Goal: Task Accomplishment & Management: Manage account settings

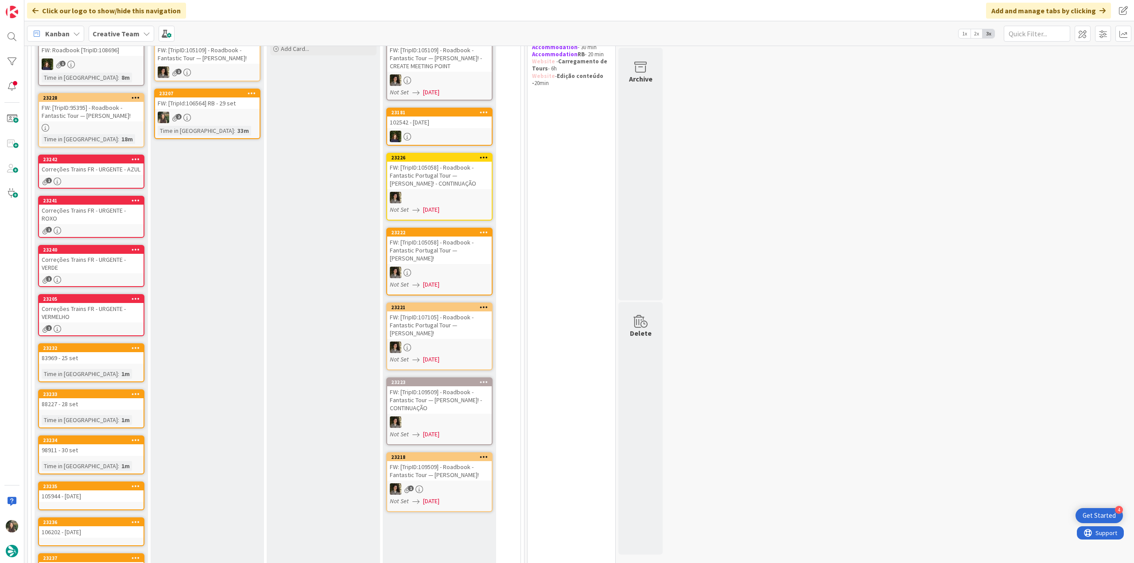
click at [109, 172] on div "Correções Trains FR - URGENTE - AZUL" at bounding box center [91, 170] width 105 height 12
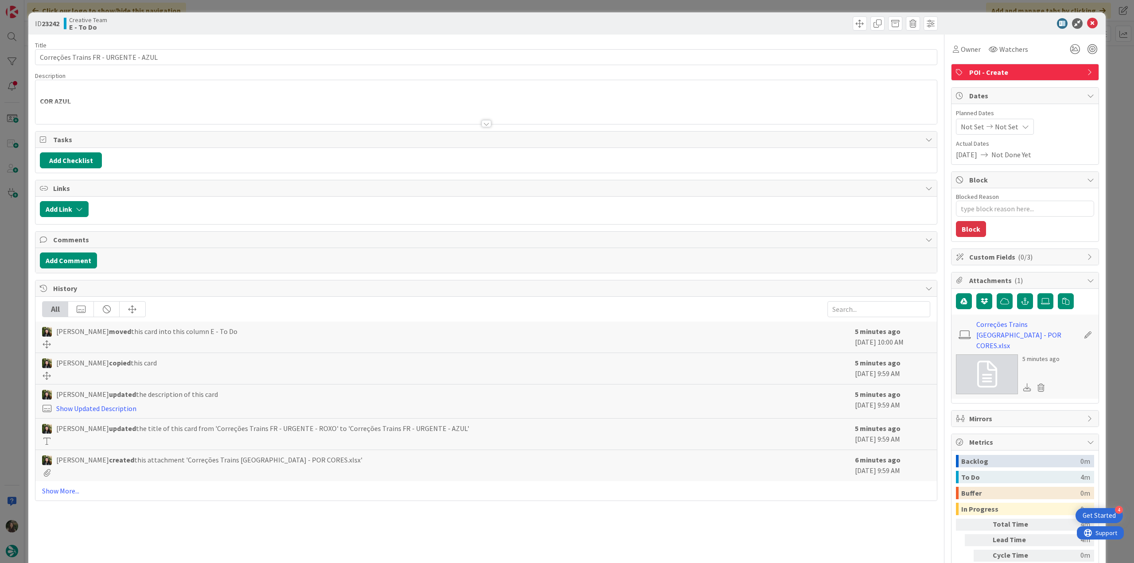
click at [139, 106] on div at bounding box center [486, 112] width 902 height 23
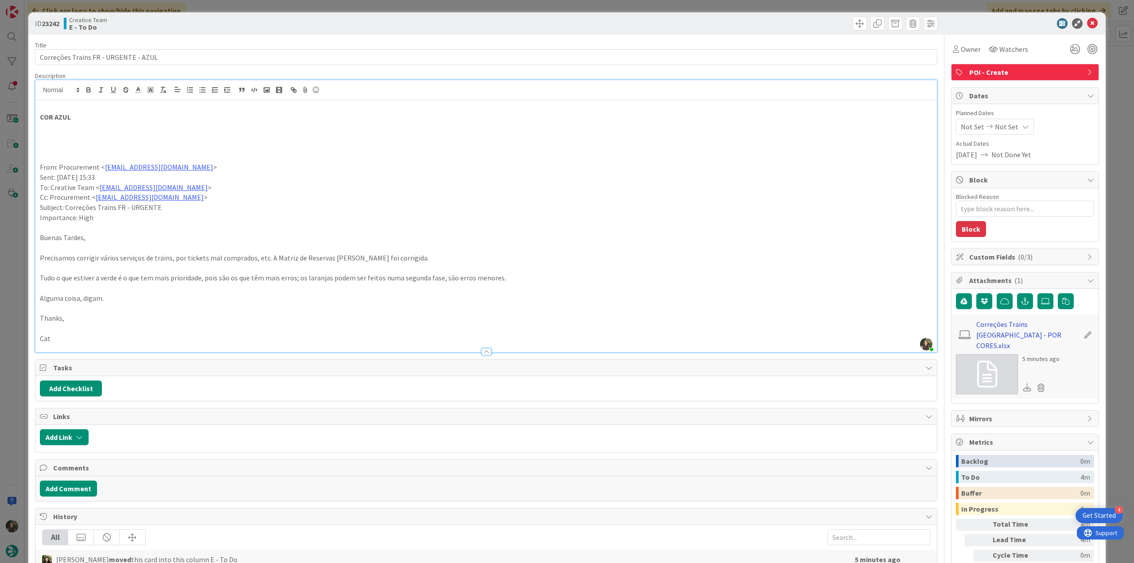
click at [990, 324] on link "Correções Trains [GEOGRAPHIC_DATA] - POR CORES.xlsx" at bounding box center [1028, 335] width 103 height 32
click at [16, 296] on div "ID 23242 Creative Team E - To Do Title 36 / 128 Correções Trains FR - URGENTE -…" at bounding box center [567, 281] width 1134 height 563
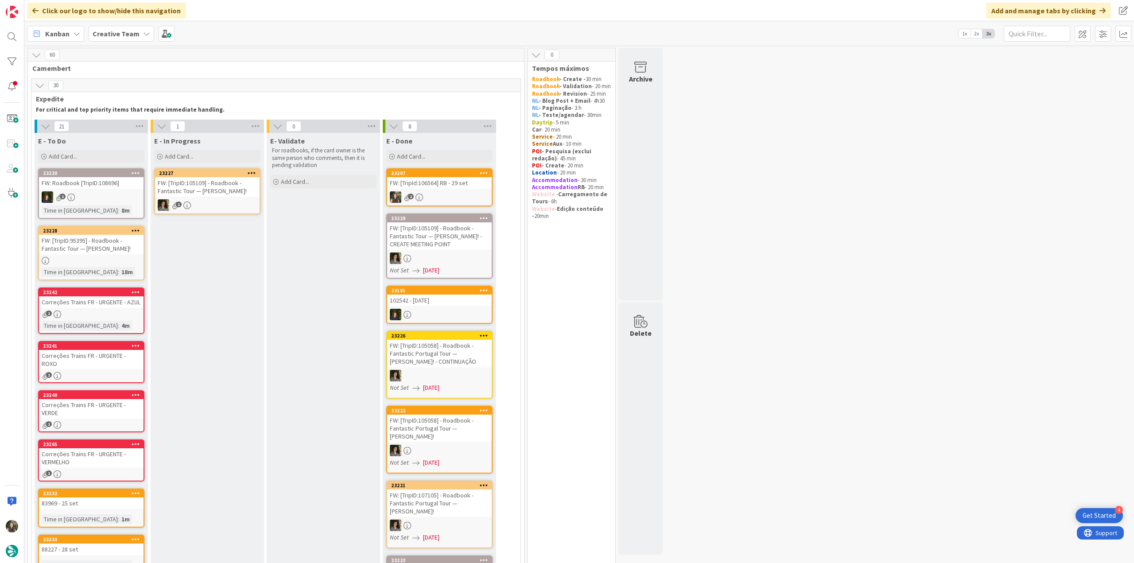
click at [444, 195] on div "2" at bounding box center [439, 197] width 105 height 12
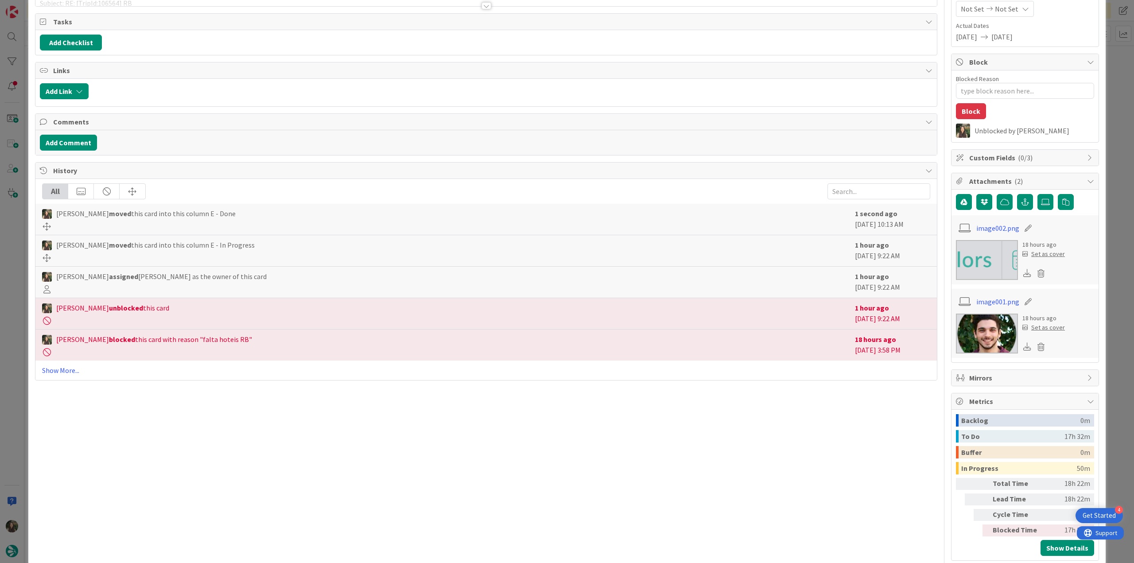
scroll to position [131, 0]
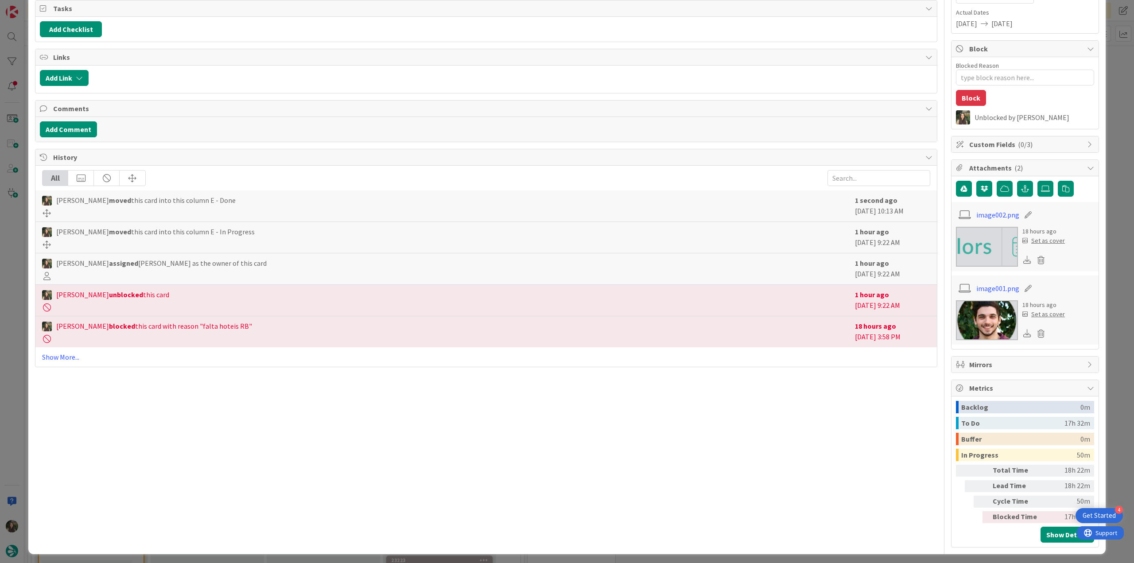
click at [1107, 359] on div "ID 23207 Creative Team E - Done Title 31 / 128 FW: [TripId:106564] RB - 29 set …" at bounding box center [567, 281] width 1134 height 563
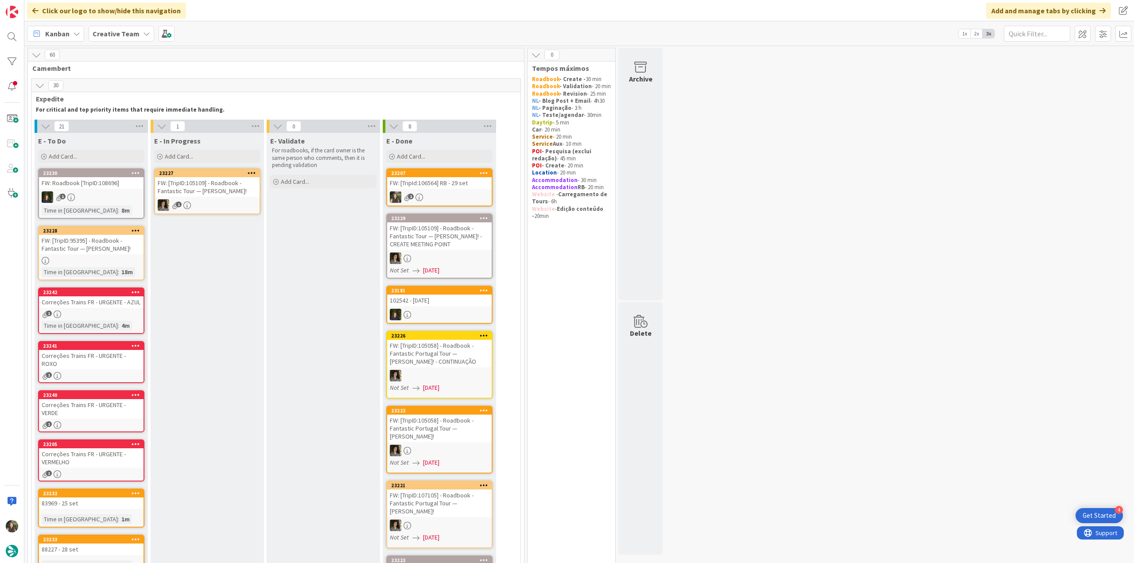
click at [424, 190] on link "23207 FW: [TripId:106564] RB - 29 set 2" at bounding box center [439, 187] width 106 height 38
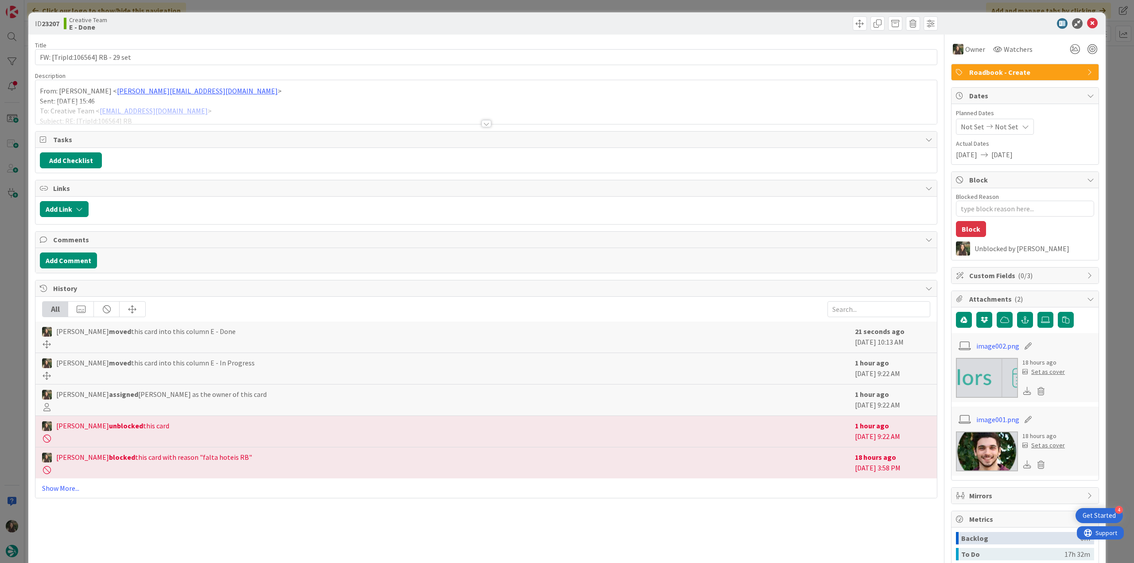
type textarea "x"
drag, startPoint x: 136, startPoint y: 57, endPoint x: 26, endPoint y: 60, distance: 110.8
click at [26, 60] on div "ID 23207 Creative Team E - Done Title 31 / 128 FW: [TripId:106564] RB - 29 set …" at bounding box center [567, 281] width 1134 height 563
click at [2, 242] on div "ID 23207 Creative Team E - Done Title 31 / 128 FW: [TripId:106564] RB - 29 set …" at bounding box center [567, 281] width 1134 height 563
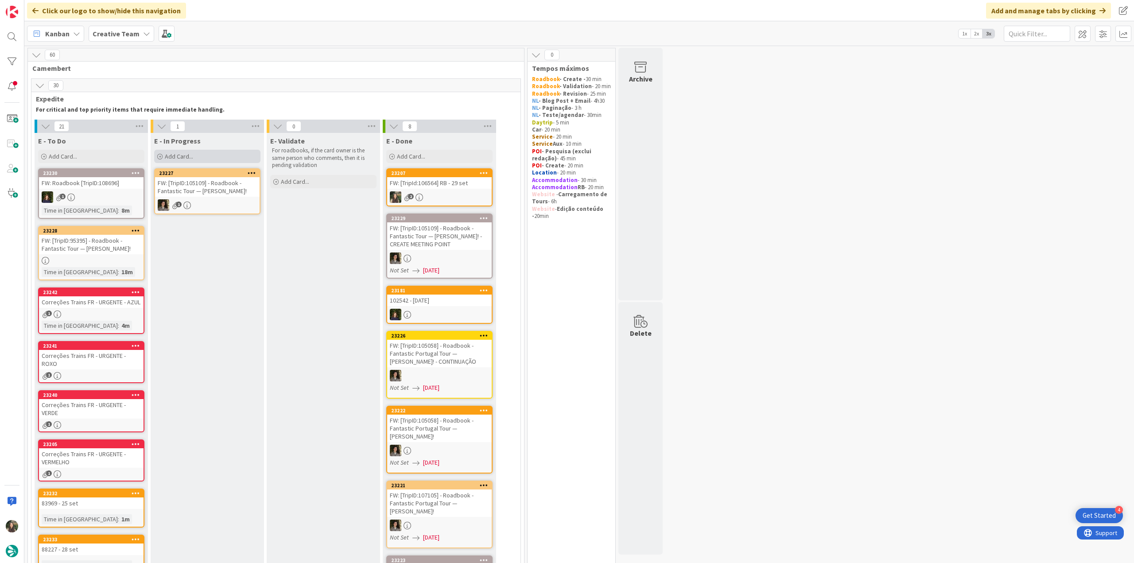
click at [197, 158] on div "Add Card..." at bounding box center [207, 156] width 106 height 13
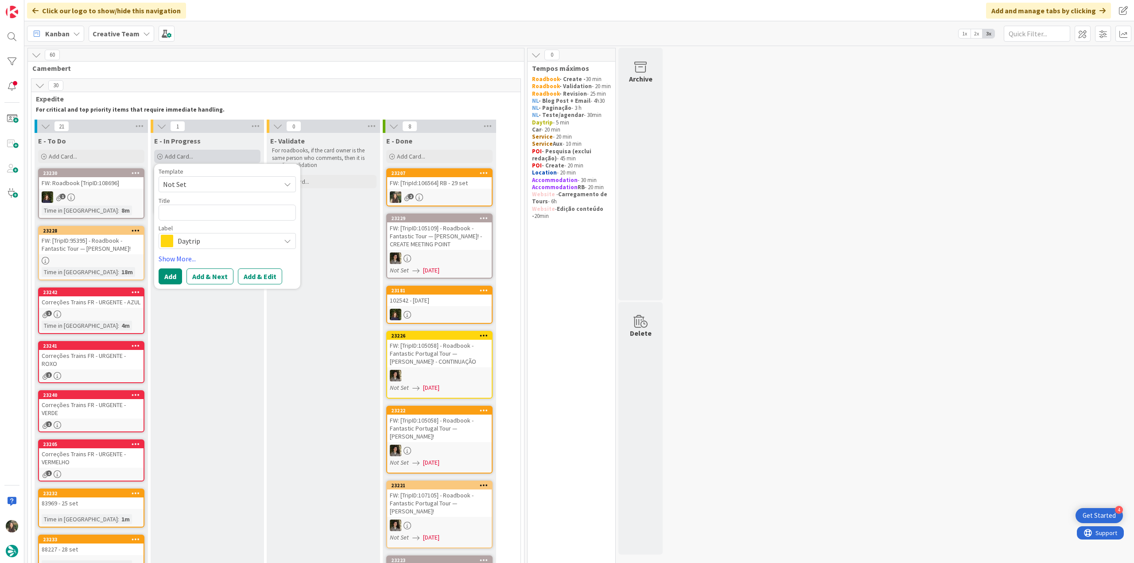
type textarea "FW: [TripId:106564] RB - 29 set"
type textarea "x"
type textarea "FW: [TripId:106564] RB - 29 set"
click at [210, 244] on span "Daytrip" at bounding box center [227, 241] width 98 height 12
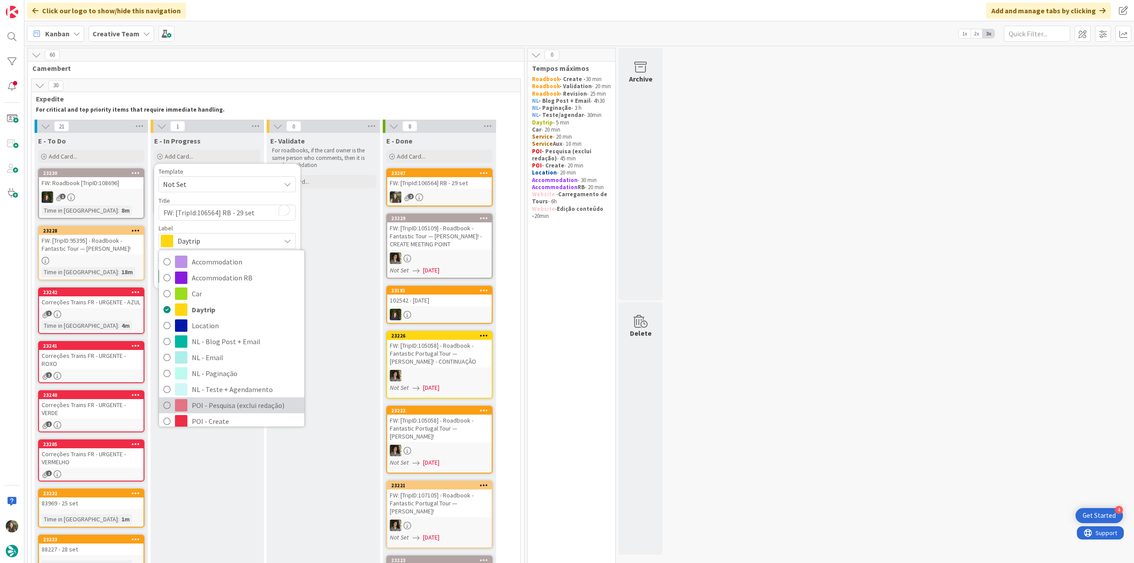
scroll to position [44, 0]
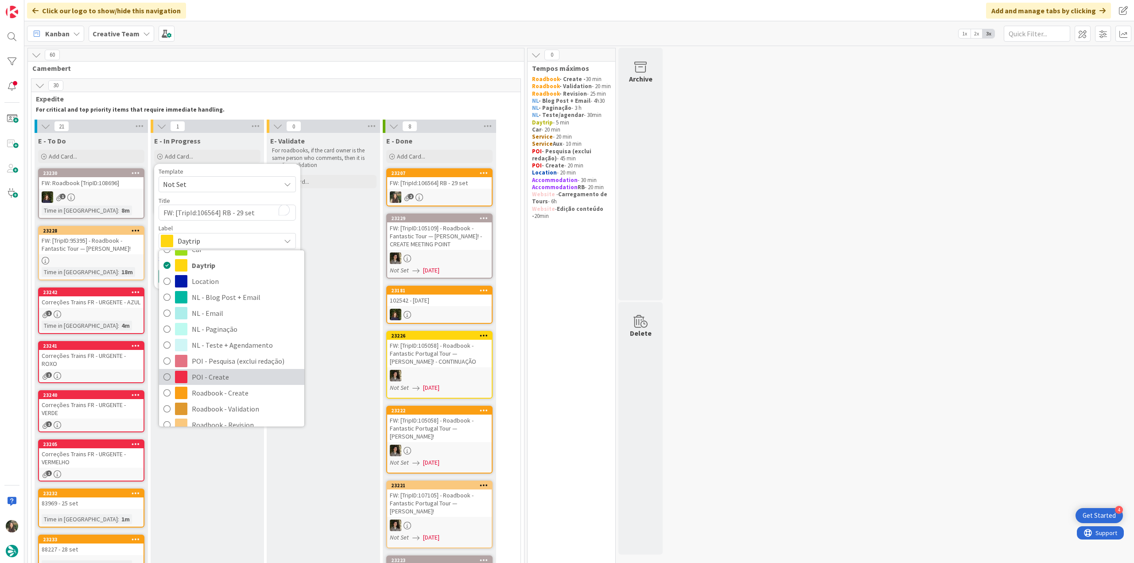
click at [223, 371] on span "POI - Create" at bounding box center [246, 376] width 108 height 13
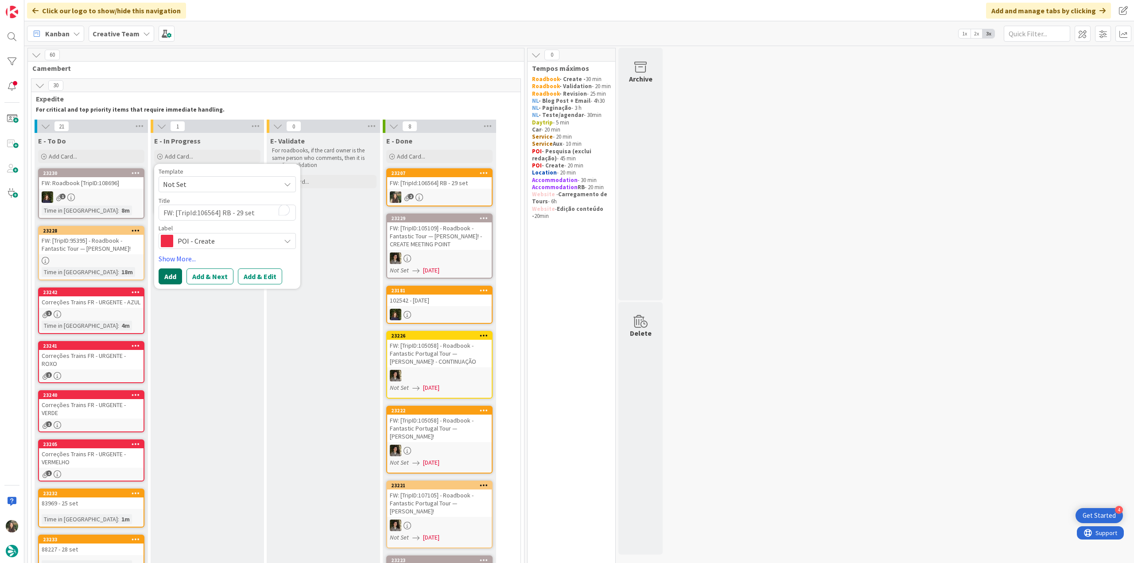
click at [166, 277] on button "Add" at bounding box center [170, 277] width 23 height 16
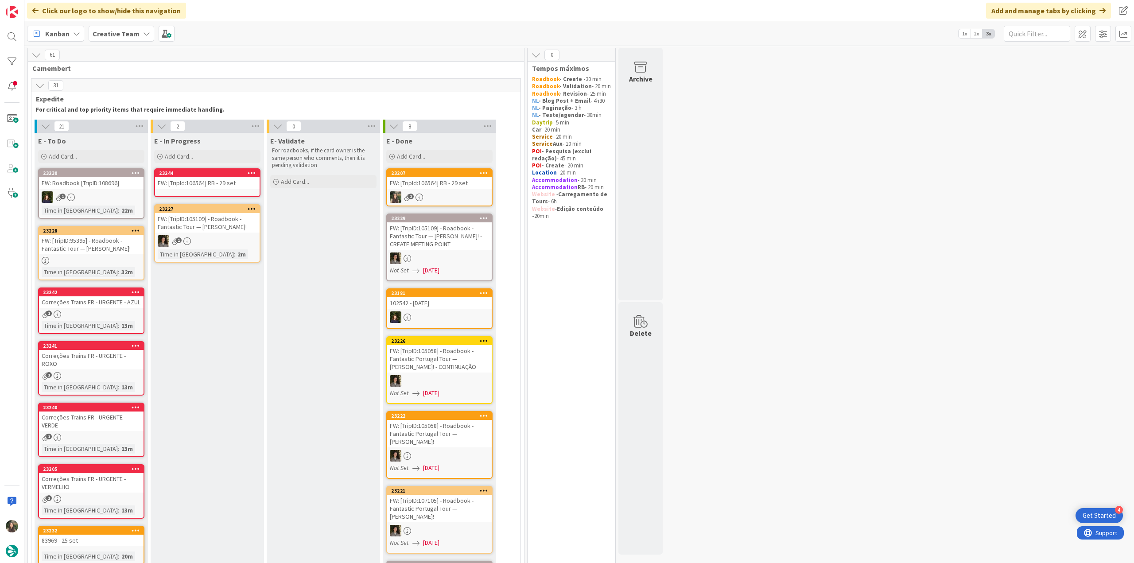
click at [194, 182] on div "FW: [TripId:106564] RB - 29 set" at bounding box center [207, 183] width 105 height 12
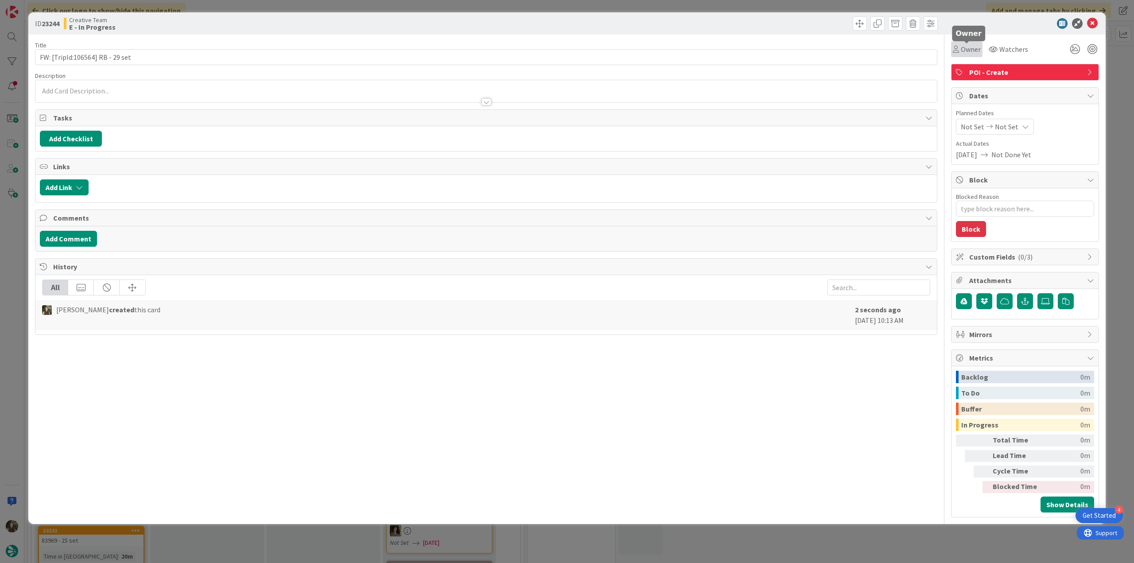
click at [960, 50] on div "Owner" at bounding box center [967, 49] width 28 height 11
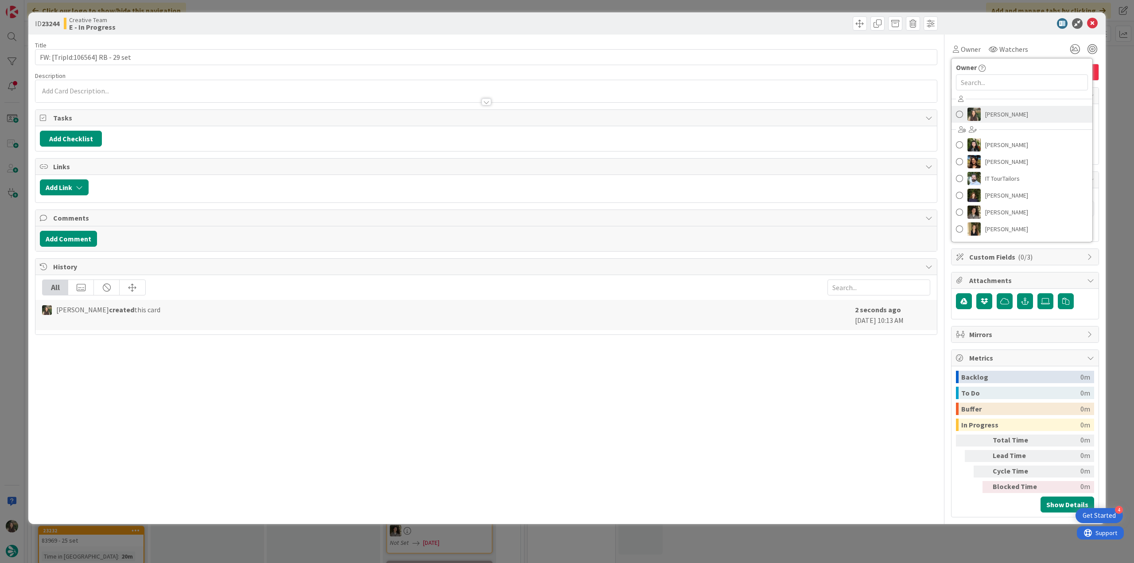
click at [1000, 119] on span "[PERSON_NAME]" at bounding box center [1007, 114] width 43 height 13
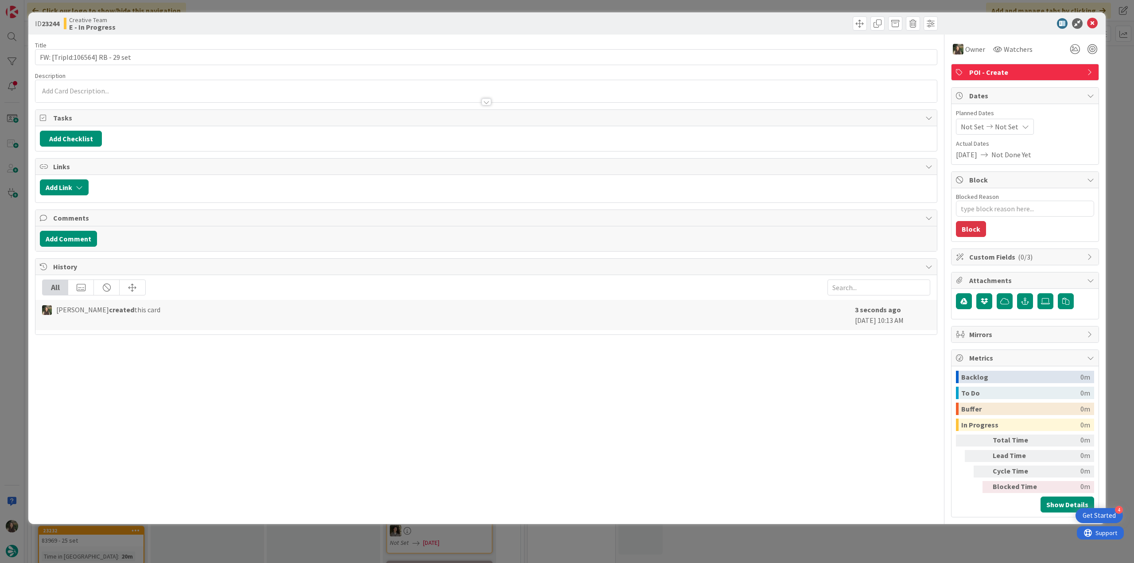
click at [1119, 79] on div "ID 23244 Creative Team E - In Progress Title 31 / 128 FW: [TripId:106564] RB - …" at bounding box center [567, 281] width 1134 height 563
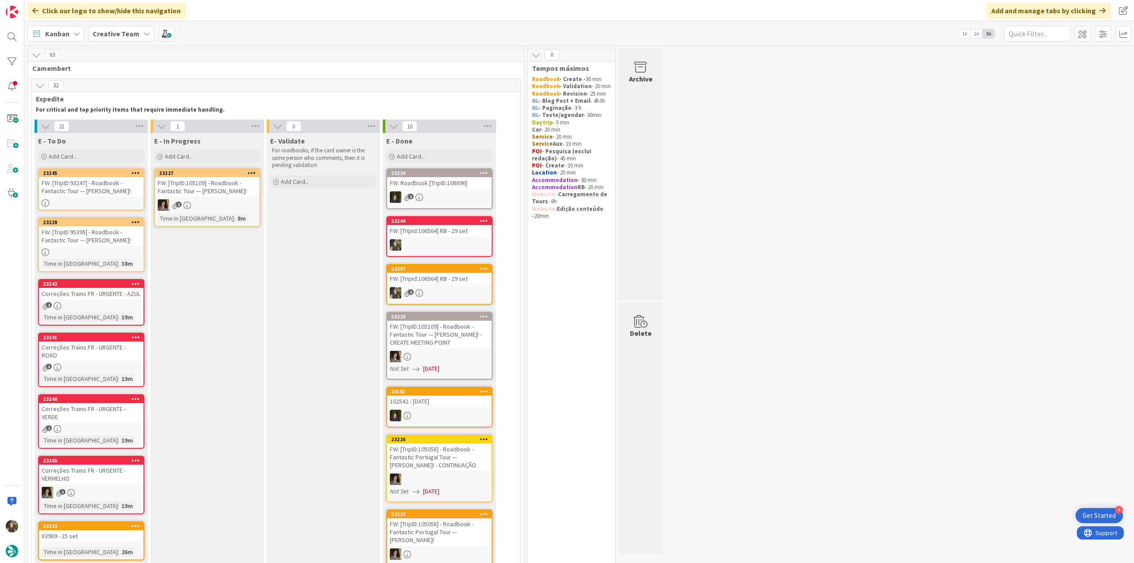
click at [113, 304] on div "1" at bounding box center [91, 306] width 105 height 8
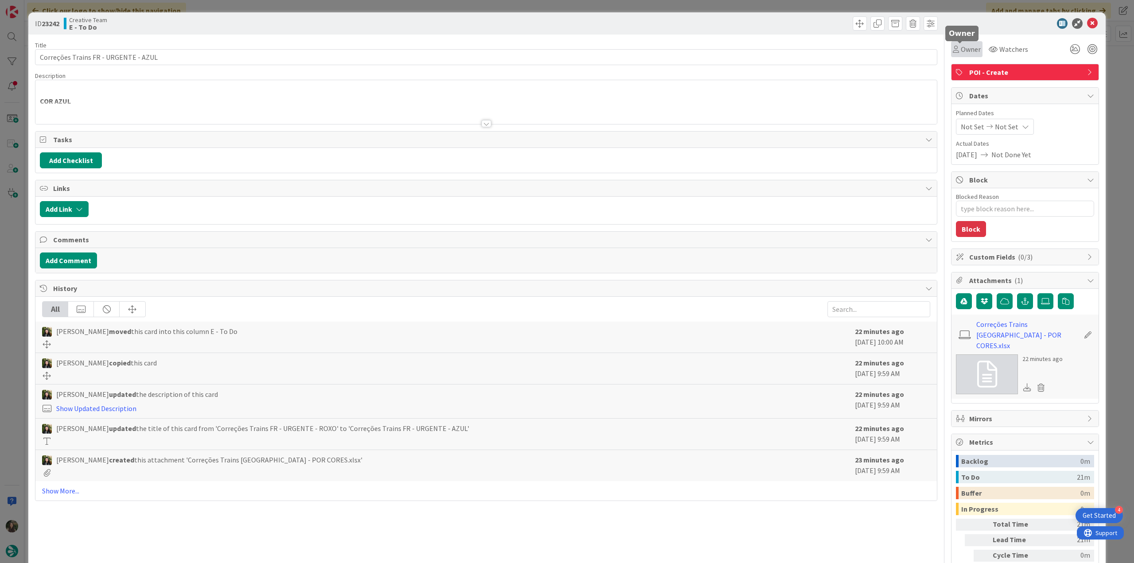
click at [961, 52] on span "Owner" at bounding box center [971, 49] width 20 height 11
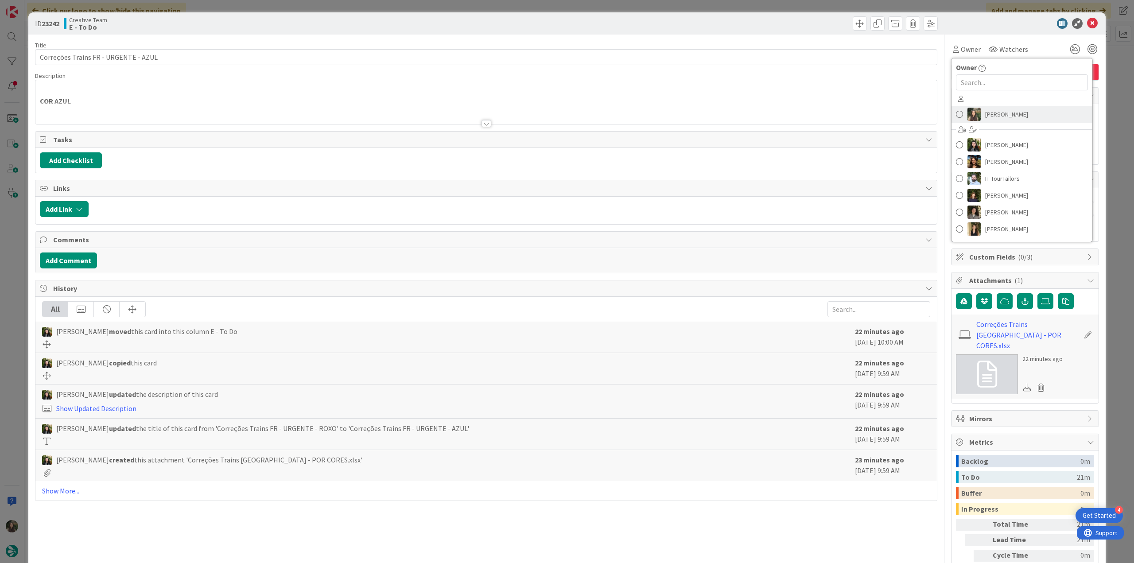
drag, startPoint x: 980, startPoint y: 110, endPoint x: 986, endPoint y: 112, distance: 5.8
click at [986, 110] on span "[PERSON_NAME]" at bounding box center [1007, 114] width 43 height 13
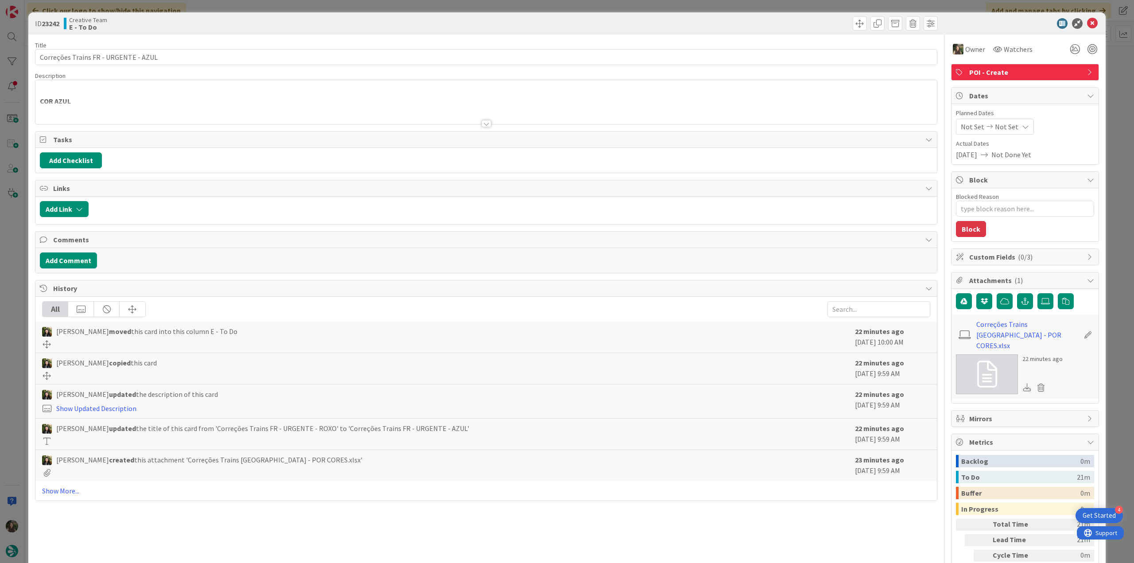
click at [1106, 66] on div "ID 23242 Creative Team E - To Do Title 36 / 128 Correções Trains FR - URGENTE -…" at bounding box center [567, 281] width 1134 height 563
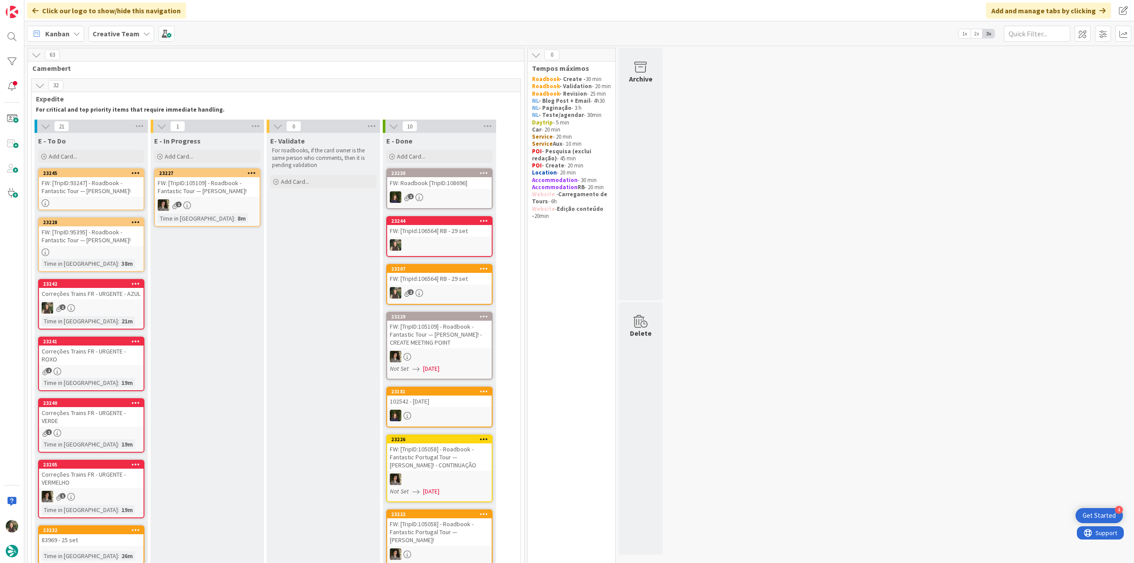
click at [117, 182] on div "FW: [TripID:93247] - Roadbook - Fantastic Tour — [PERSON_NAME]!" at bounding box center [91, 186] width 105 height 19
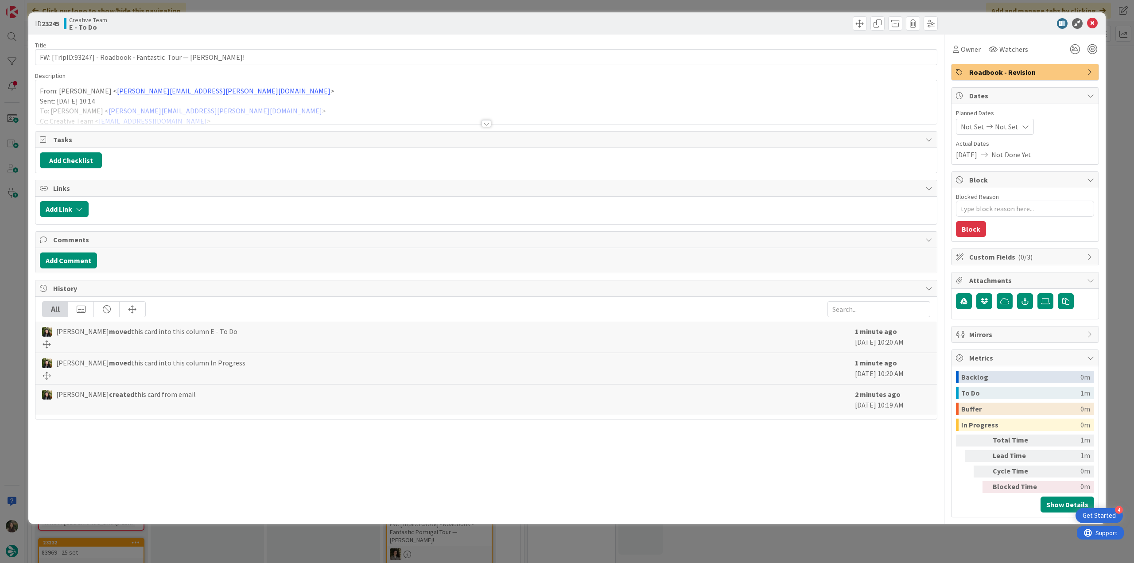
click at [279, 102] on div at bounding box center [486, 112] width 902 height 23
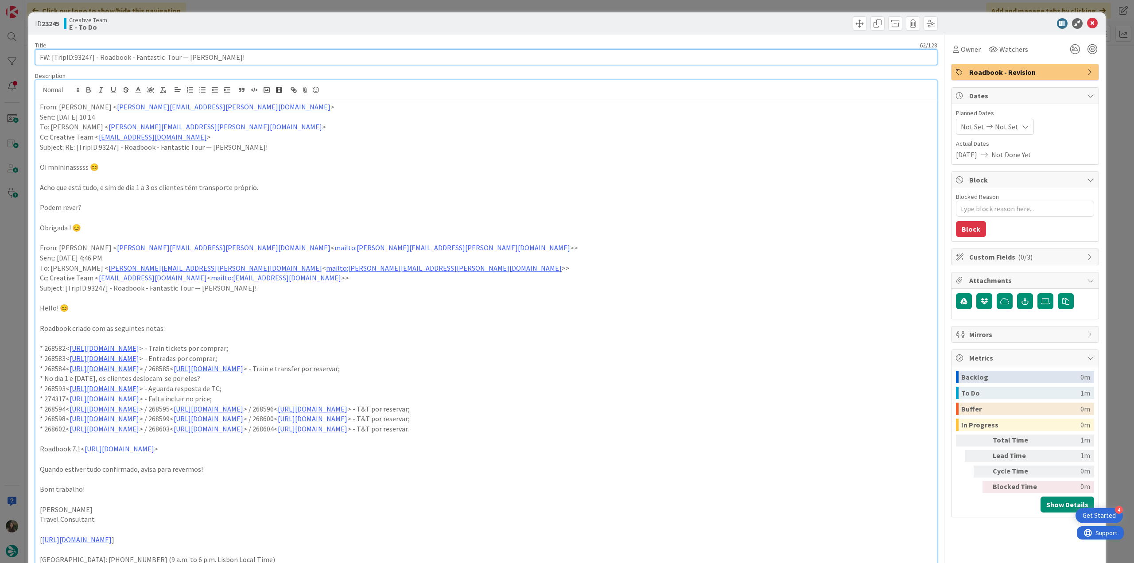
click at [85, 57] on input "FW: [TripID:93247] - Roadbook - Fantastic Tour — [PERSON_NAME]!" at bounding box center [486, 57] width 903 height 16
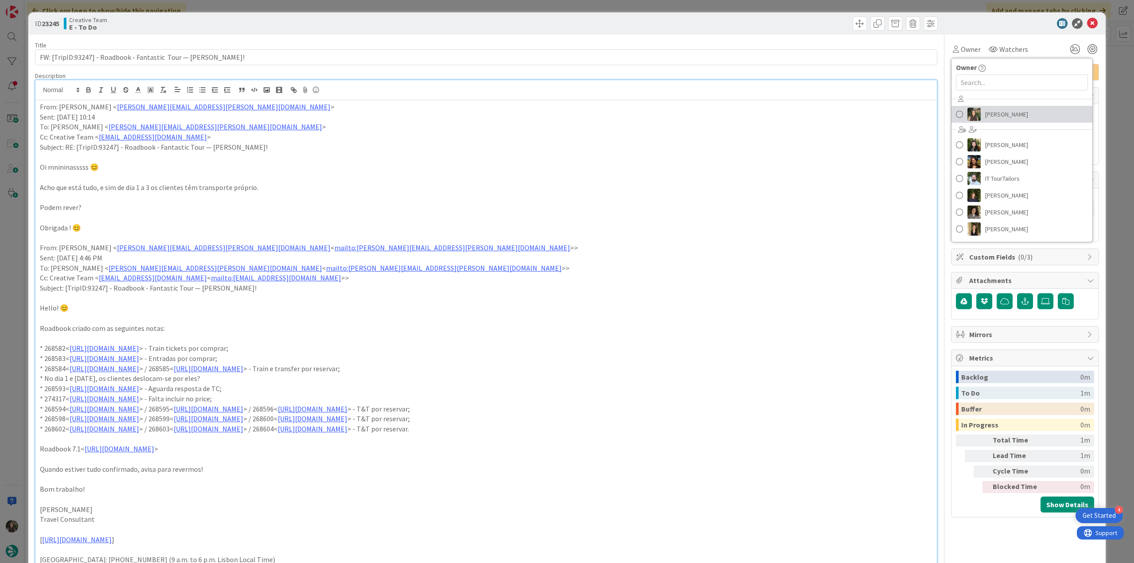
click at [1000, 114] on span "[PERSON_NAME]" at bounding box center [1007, 114] width 43 height 13
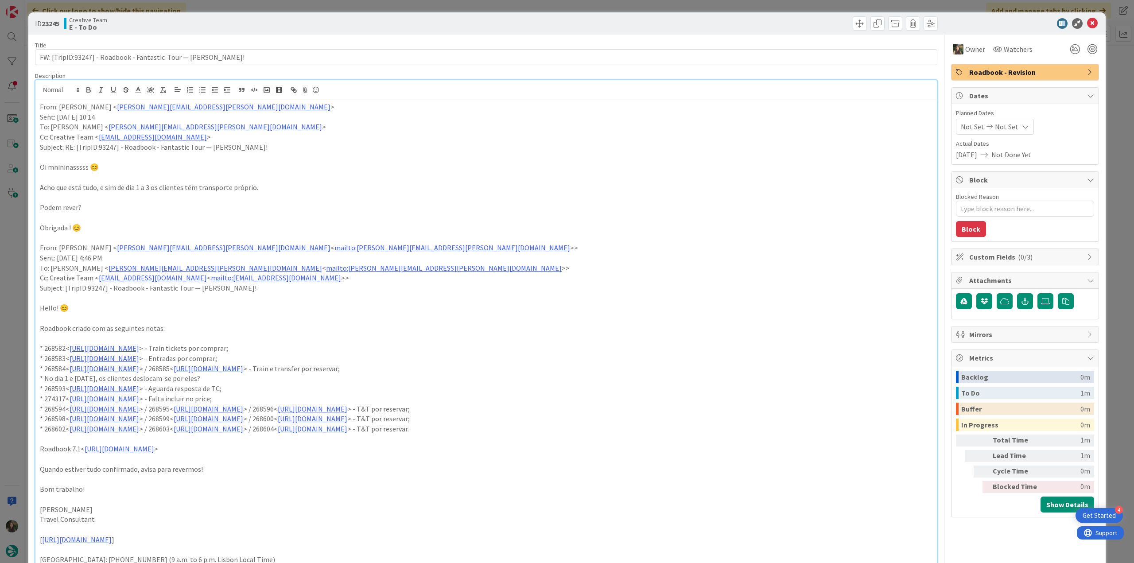
click at [1100, 57] on div "ID 23245 Creative Team E - To Do Title 62 / 128 FW: [TripID:93247] - Roadbook -…" at bounding box center [567, 281] width 1134 height 563
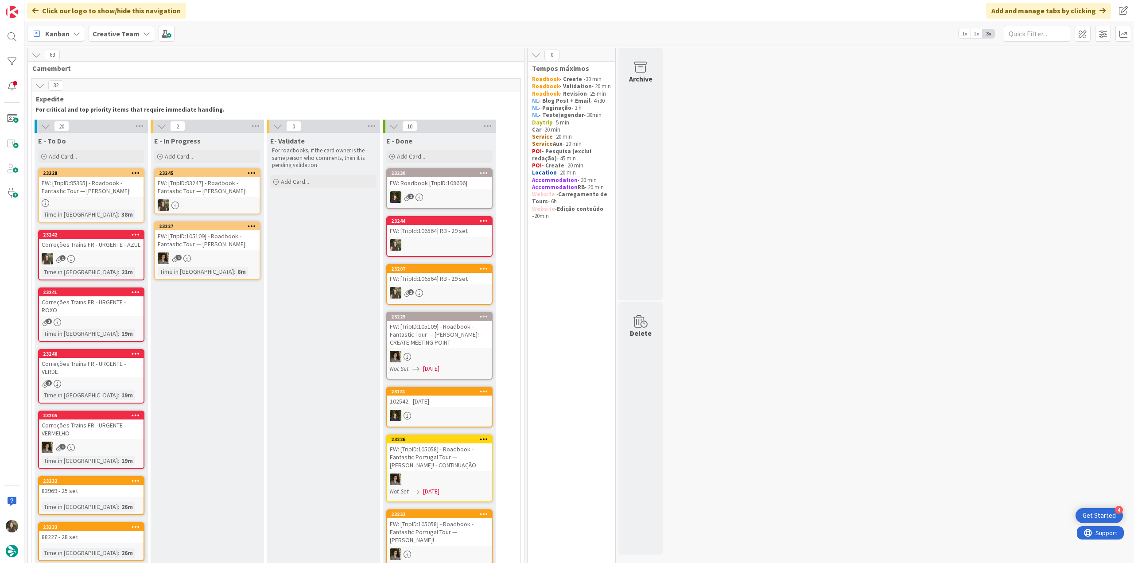
click at [192, 194] on div "FW: [TripID:93247] - Roadbook - Fantastic Tour — [PERSON_NAME]!" at bounding box center [207, 186] width 105 height 19
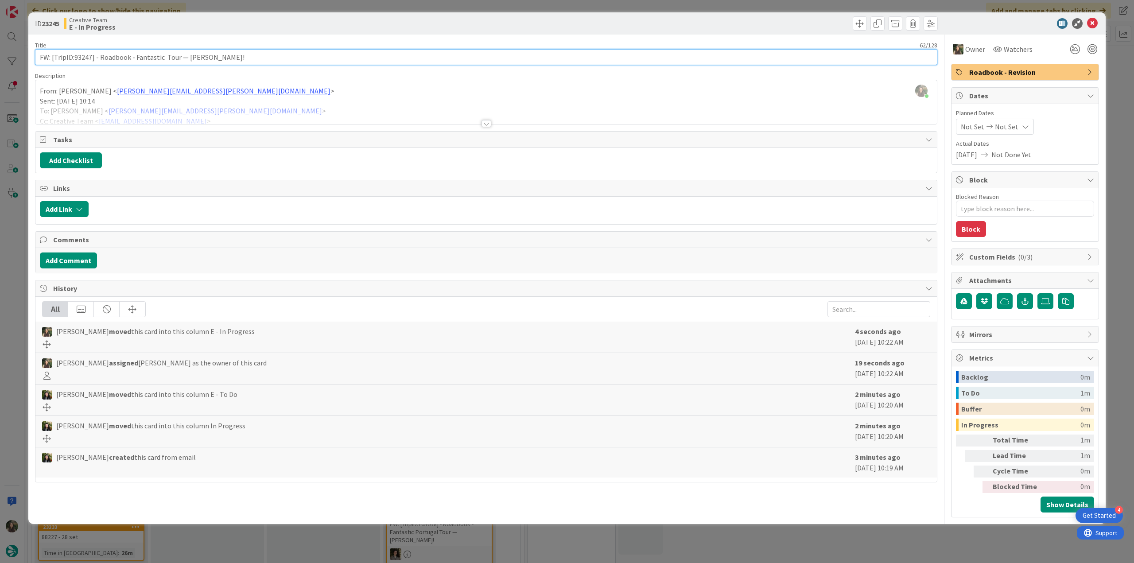
click at [85, 59] on input "FW: [TripID:93247] - Roadbook - Fantastic Tour — [PERSON_NAME]!" at bounding box center [486, 57] width 903 height 16
click at [219, 106] on div at bounding box center [486, 112] width 902 height 23
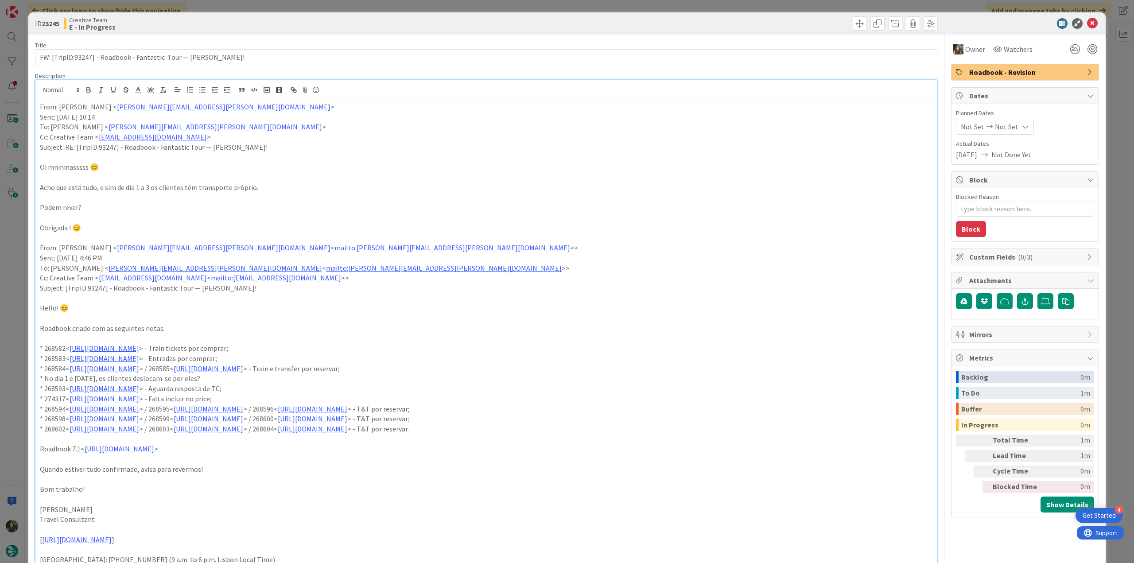
click at [14, 309] on div "ID 23245 Creative Team E - In Progress Title 62 / 128 FW: [TripID:93247] - Road…" at bounding box center [567, 281] width 1134 height 563
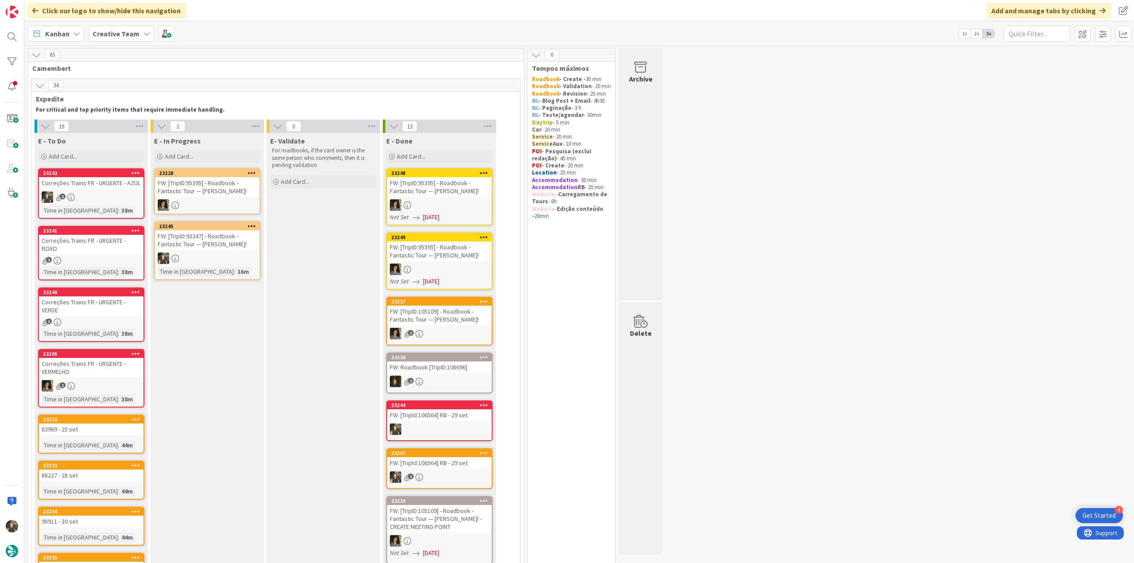
click at [210, 244] on div "FW: [TripID:93247] - Roadbook - Fantastic Tour — [PERSON_NAME]!" at bounding box center [207, 239] width 105 height 19
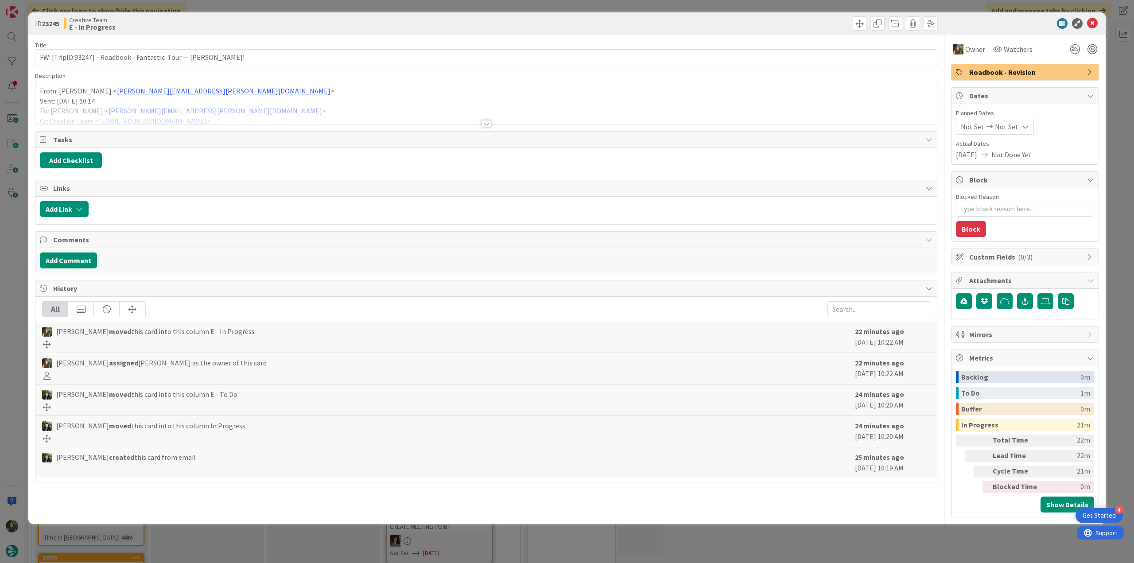
click at [226, 117] on div at bounding box center [486, 112] width 902 height 23
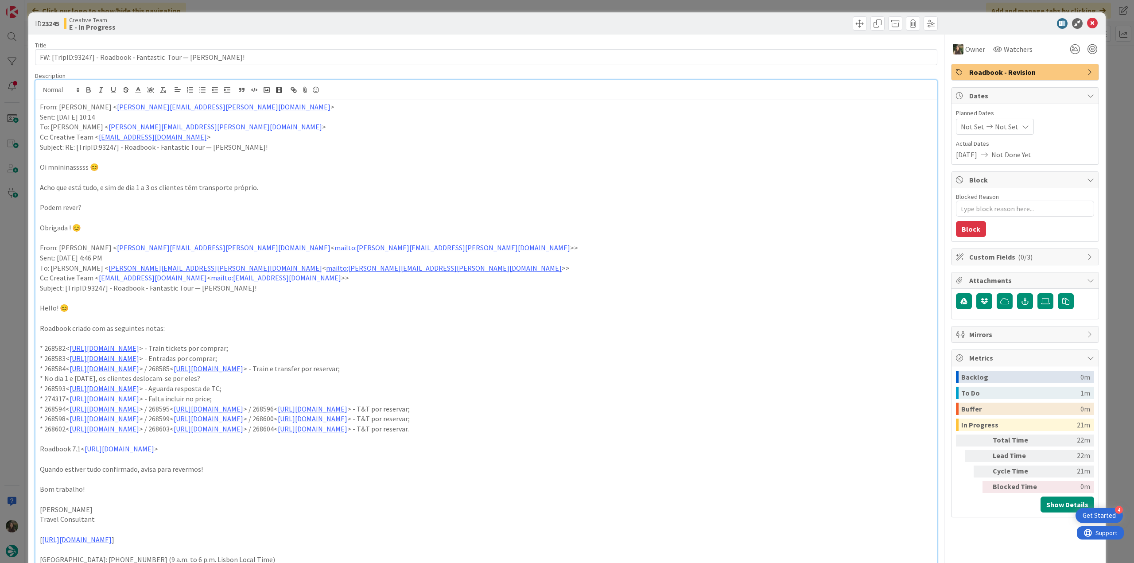
click at [20, 247] on div "ID 23245 Creative Team E - In Progress Title 62 / 128 FW: [TripID:93247] - Road…" at bounding box center [567, 281] width 1134 height 563
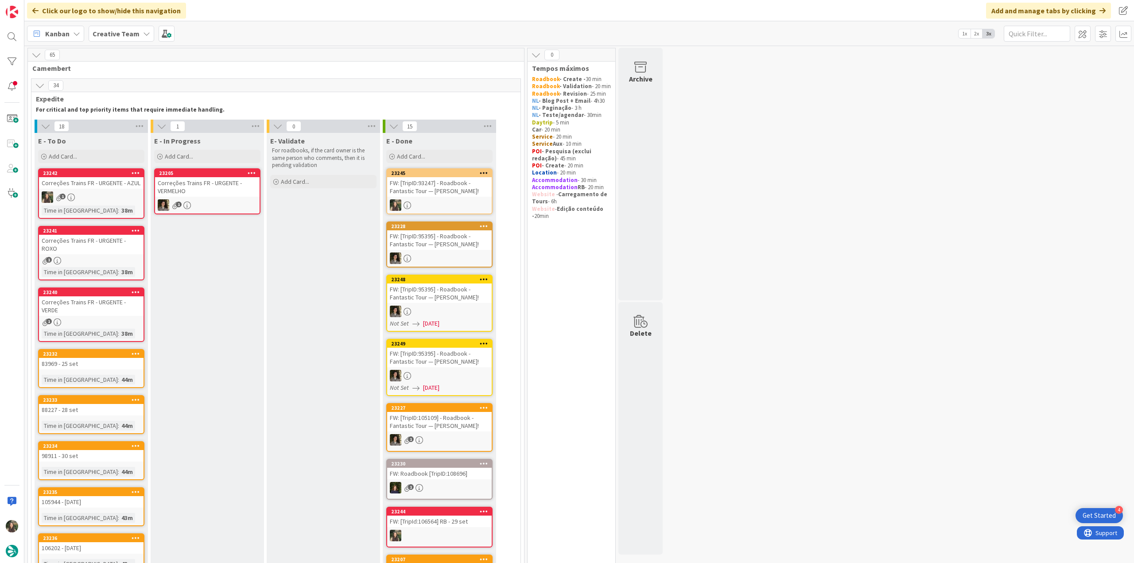
click at [449, 189] on div "FW: [TripID:93247] - Roadbook - Fantastic Tour — [PERSON_NAME]!" at bounding box center [439, 186] width 105 height 19
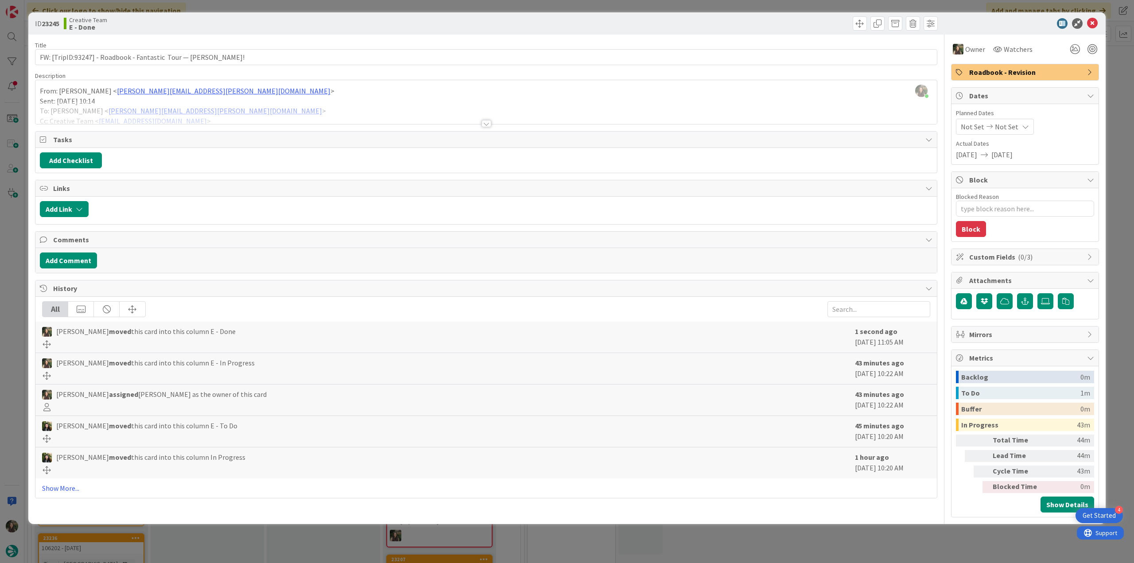
click at [814, 547] on div "ID 23245 Creative Team E - Done Title 62 / 128 FW: [TripID:93247] - Roadbook - …" at bounding box center [567, 281] width 1134 height 563
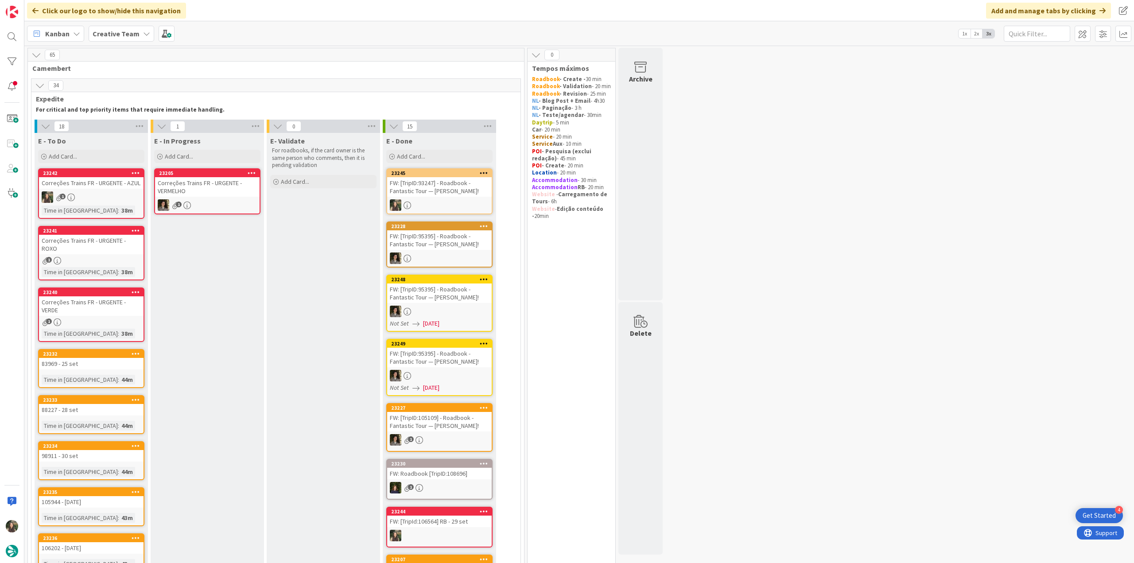
click at [421, 183] on div "FW: [TripID:93247] - Roadbook - Fantastic Tour — [PERSON_NAME]!" at bounding box center [439, 186] width 105 height 19
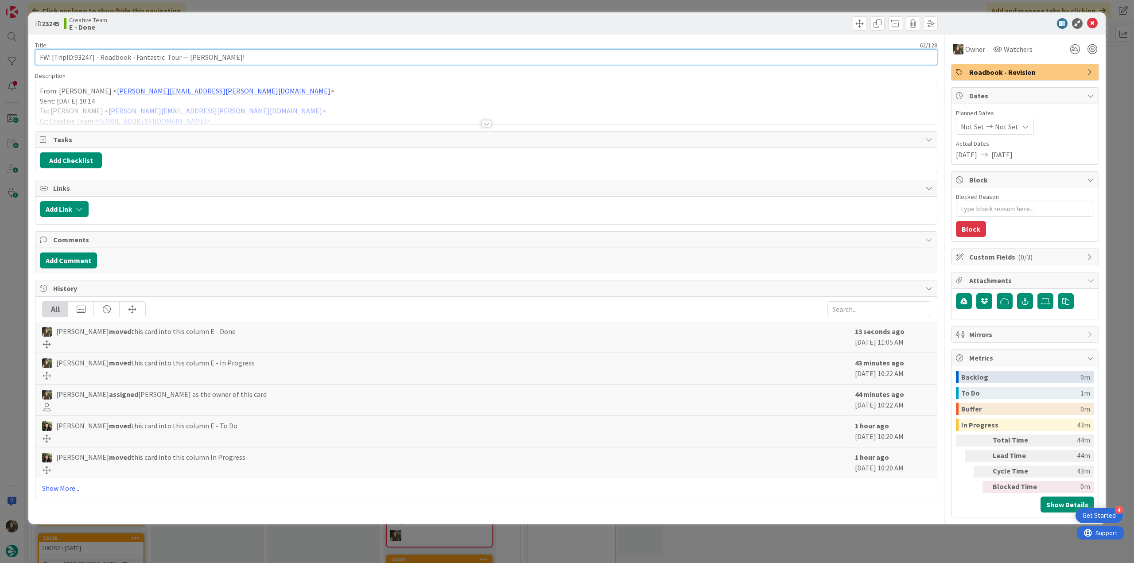
drag, startPoint x: 198, startPoint y: 56, endPoint x: 20, endPoint y: 53, distance: 177.7
click at [20, 50] on div "ID 23245 Creative Team E - Done Title 62 / 128 FW: [TripID:93247] - Roadbook - …" at bounding box center [567, 281] width 1134 height 563
click at [16, 236] on div "ID 23245 Creative Team E - Done Title 62 / 128 FW: [TripID:93247] - Roadbook - …" at bounding box center [567, 281] width 1134 height 563
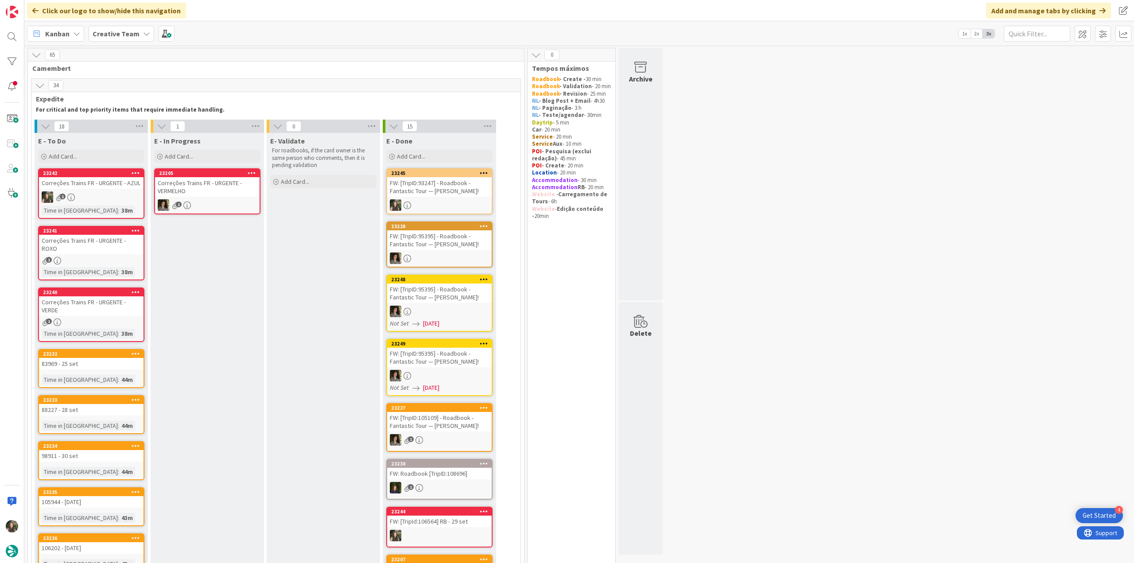
click at [197, 148] on div "E - In Progress Add Card... Template Not Set Title 0 / 128 Label Daytrip Accomm…" at bounding box center [207, 149] width 113 height 32
click at [196, 154] on div "Add Card..." at bounding box center [207, 156] width 106 height 13
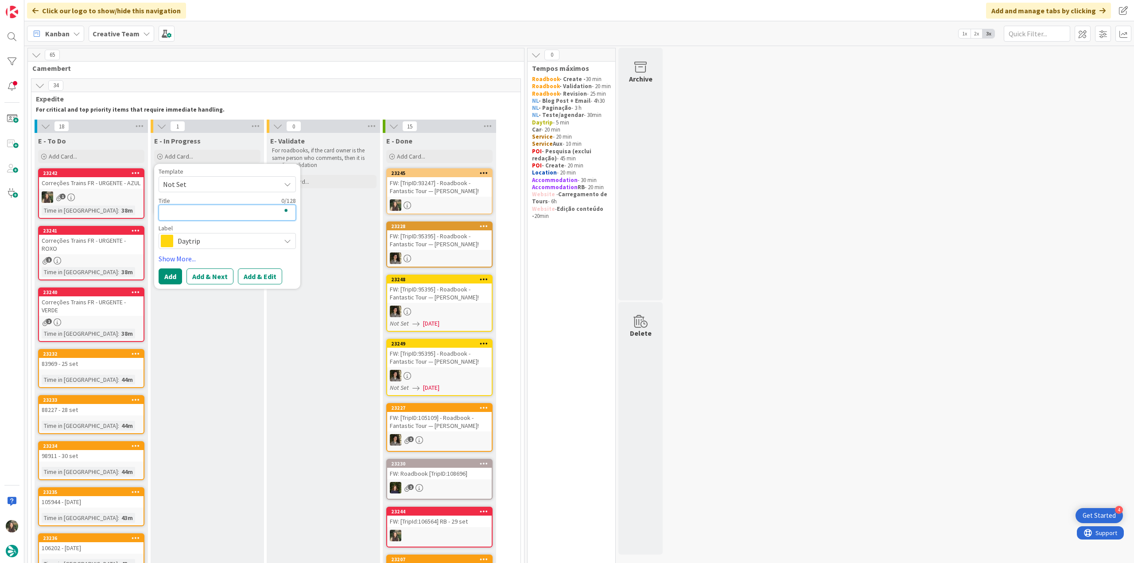
paste textarea "FW: [TripID:93247] - Roadbook - Fantastic Tour — [PERSON_NAME]!"
type textarea "x"
type textarea "FW: [TripID:93247] - Roadbook - Fantastic Tour — [PERSON_NAME]!"
click at [204, 254] on span "Daytrip" at bounding box center [227, 252] width 98 height 12
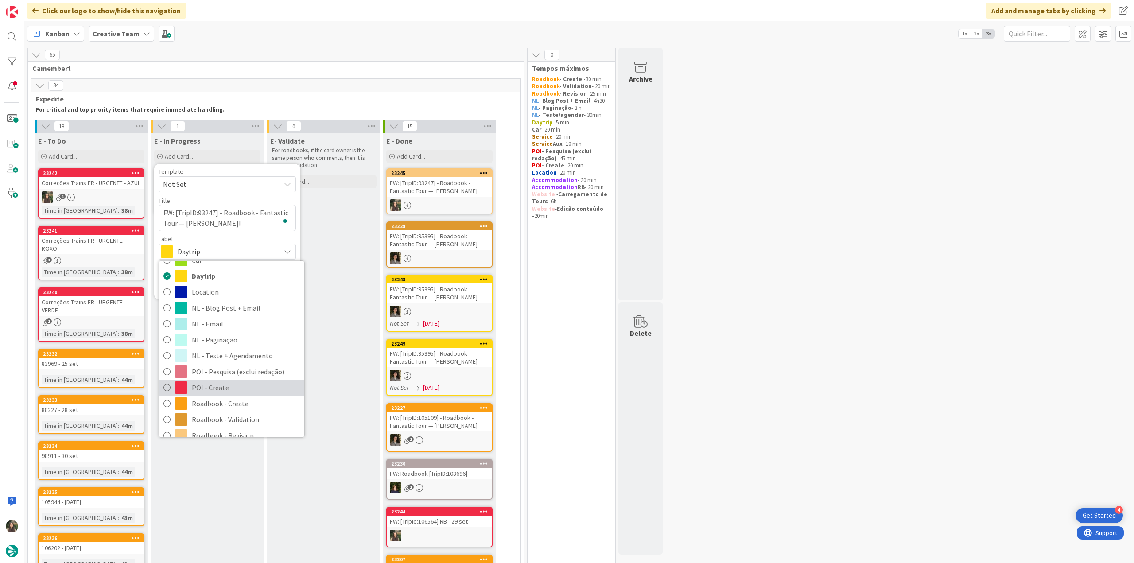
click at [225, 387] on span "POI - Create" at bounding box center [246, 387] width 108 height 13
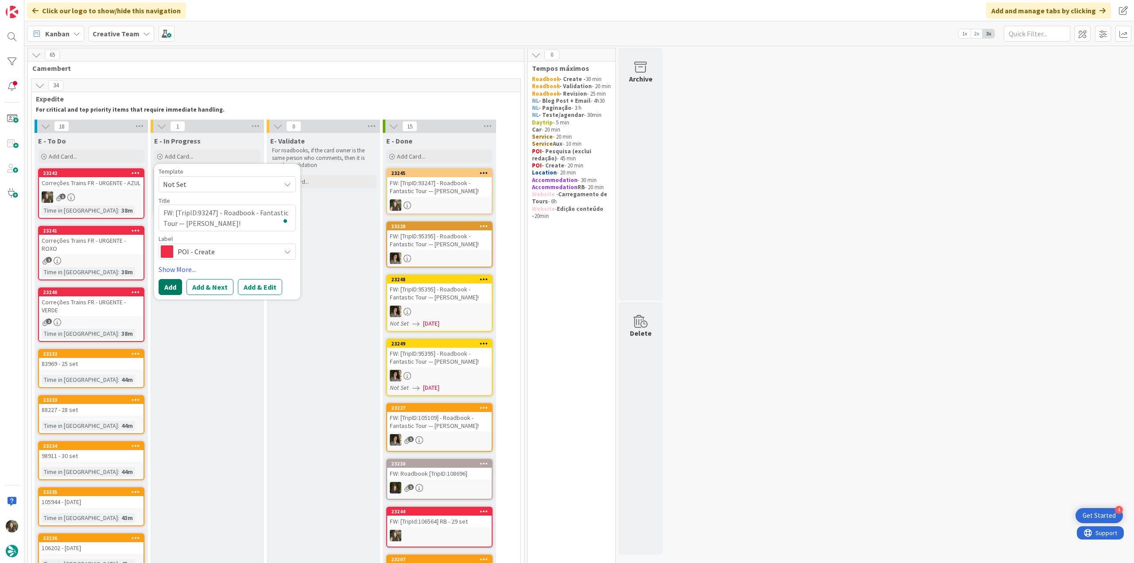
click at [168, 287] on button "Add" at bounding box center [170, 287] width 23 height 16
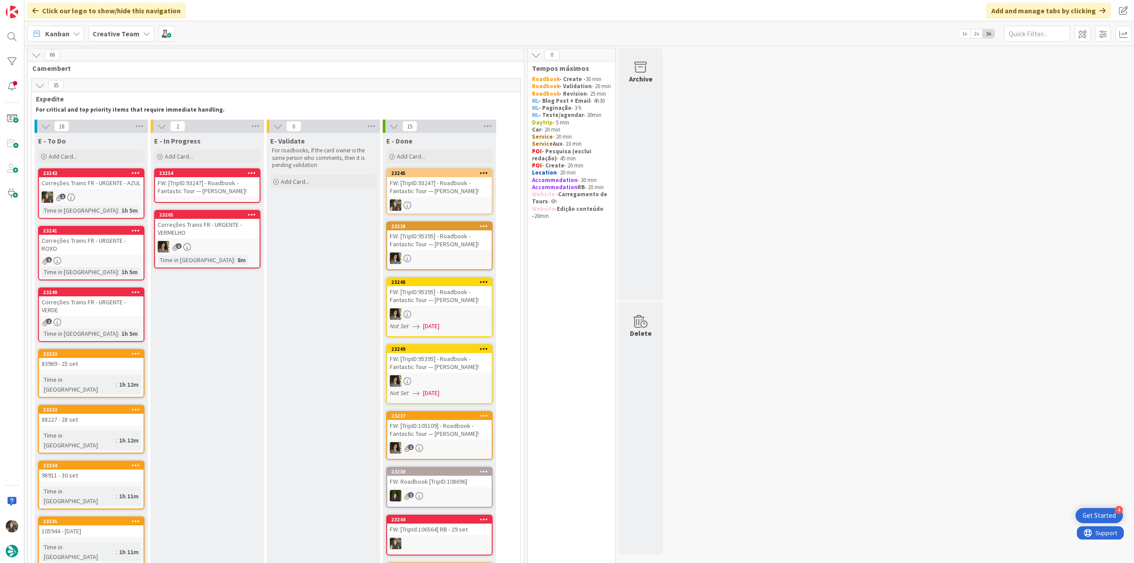
click at [198, 186] on div "FW: [TripID:93247] - Roadbook - Fantastic Tour — [PERSON_NAME]!" at bounding box center [207, 186] width 105 height 19
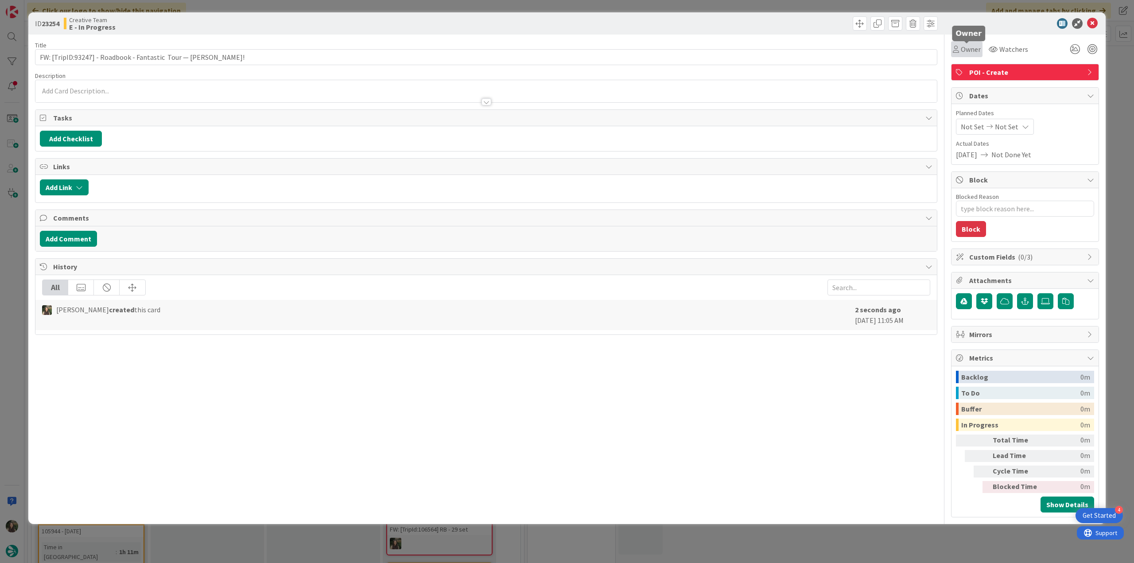
click at [968, 51] on span "Owner" at bounding box center [971, 49] width 20 height 11
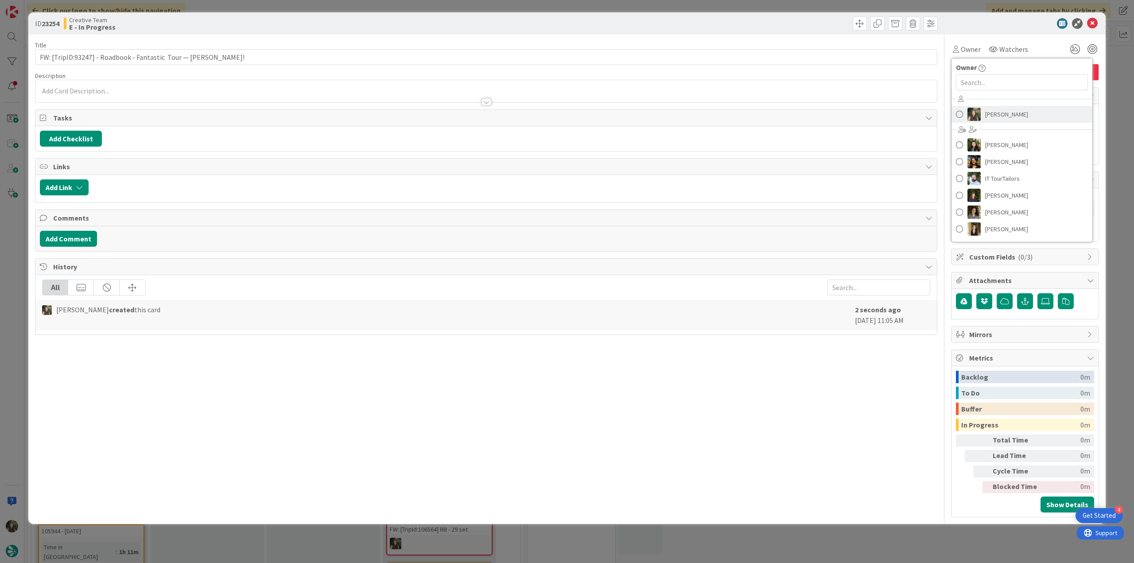
click at [994, 116] on span "[PERSON_NAME]" at bounding box center [1007, 114] width 43 height 13
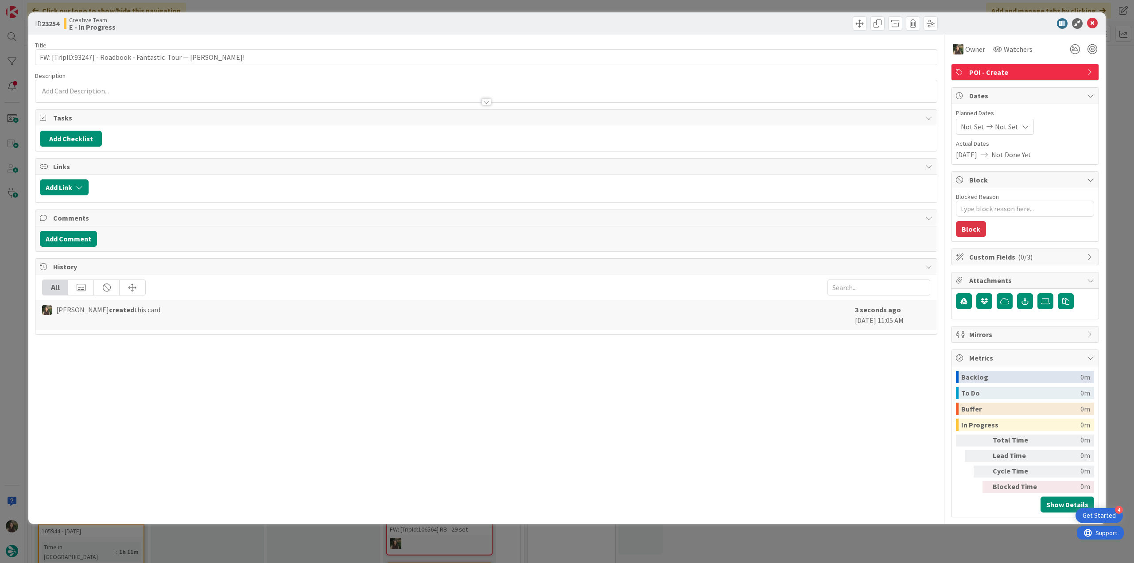
click at [1124, 74] on div "ID 23254 Creative Team E - In Progress Title 62 / 128 FW: [TripID:93247] - Road…" at bounding box center [567, 281] width 1134 height 563
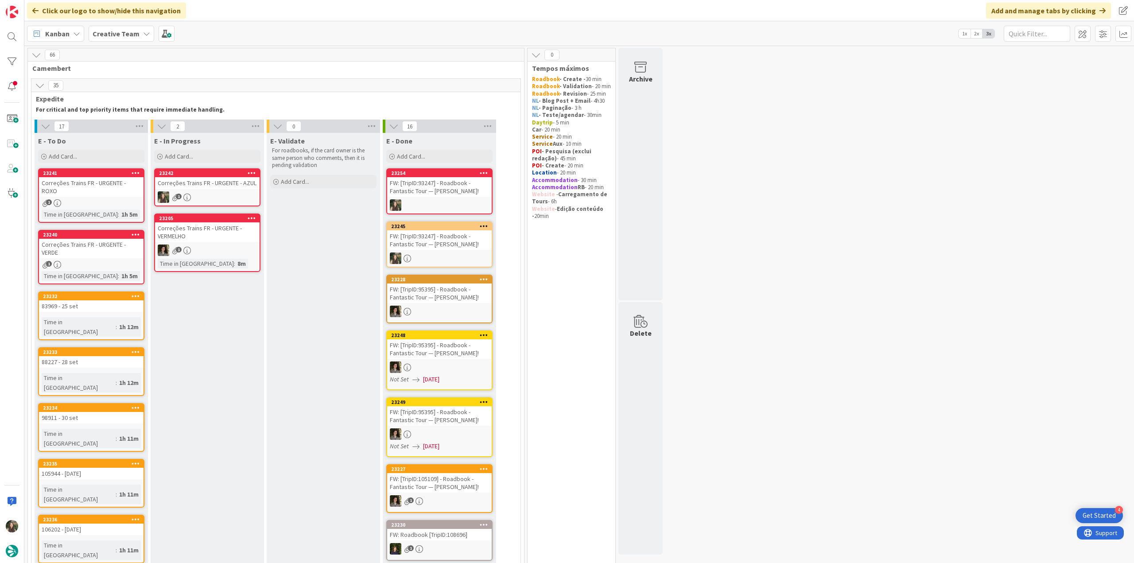
click at [216, 195] on div "1" at bounding box center [207, 197] width 105 height 12
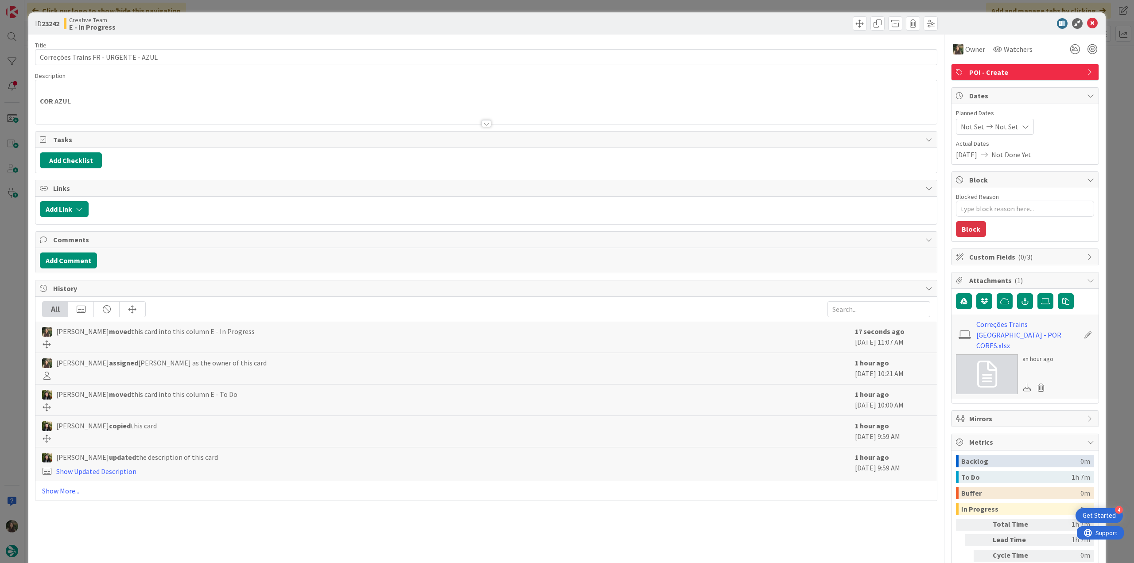
click at [192, 109] on div at bounding box center [486, 112] width 902 height 23
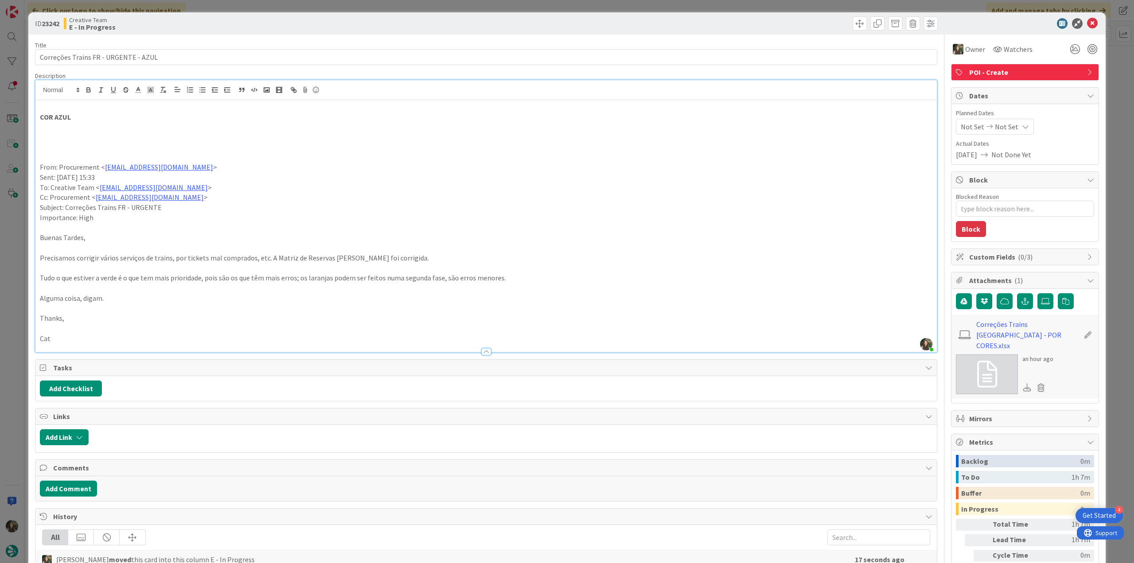
click at [16, 228] on div "ID 23242 Creative Team E - In Progress Title 36 / 128 Correções Trains FR - URG…" at bounding box center [567, 281] width 1134 height 563
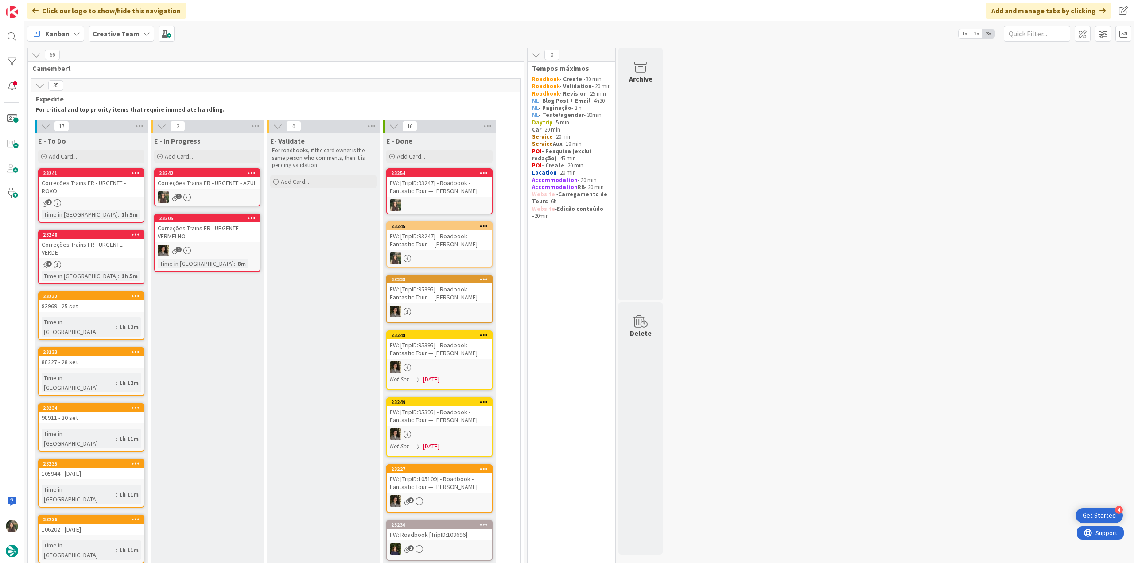
click at [223, 193] on div "1" at bounding box center [207, 197] width 105 height 12
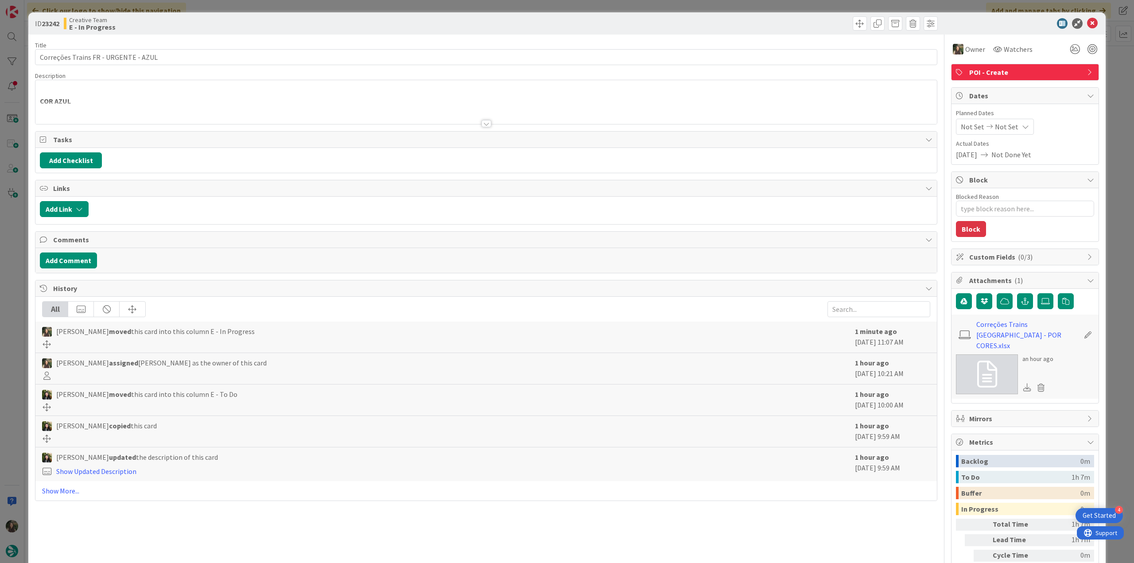
click at [226, 102] on div at bounding box center [486, 112] width 902 height 23
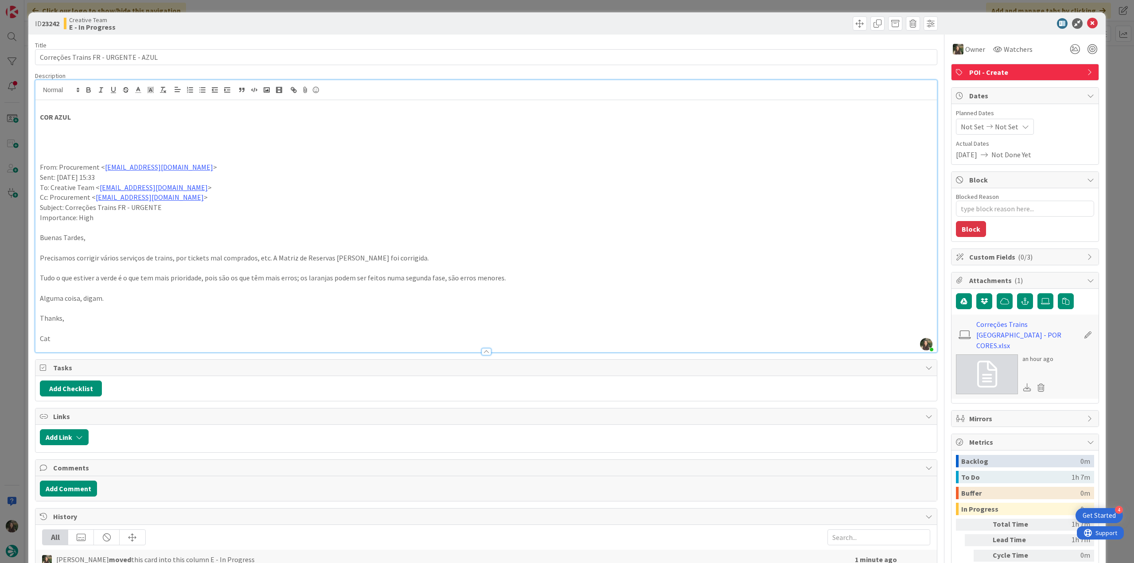
click at [0, 249] on div "ID 23242 Creative Team E - In Progress Title 36 / 128 Correções Trains FR - URG…" at bounding box center [567, 281] width 1134 height 563
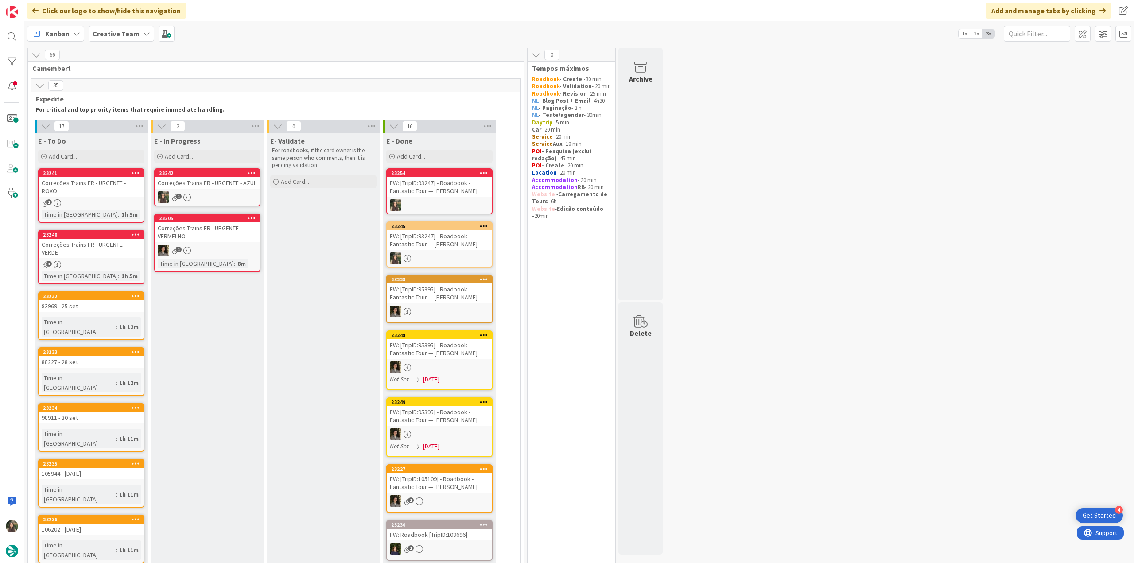
click at [245, 191] on div "1" at bounding box center [207, 197] width 105 height 12
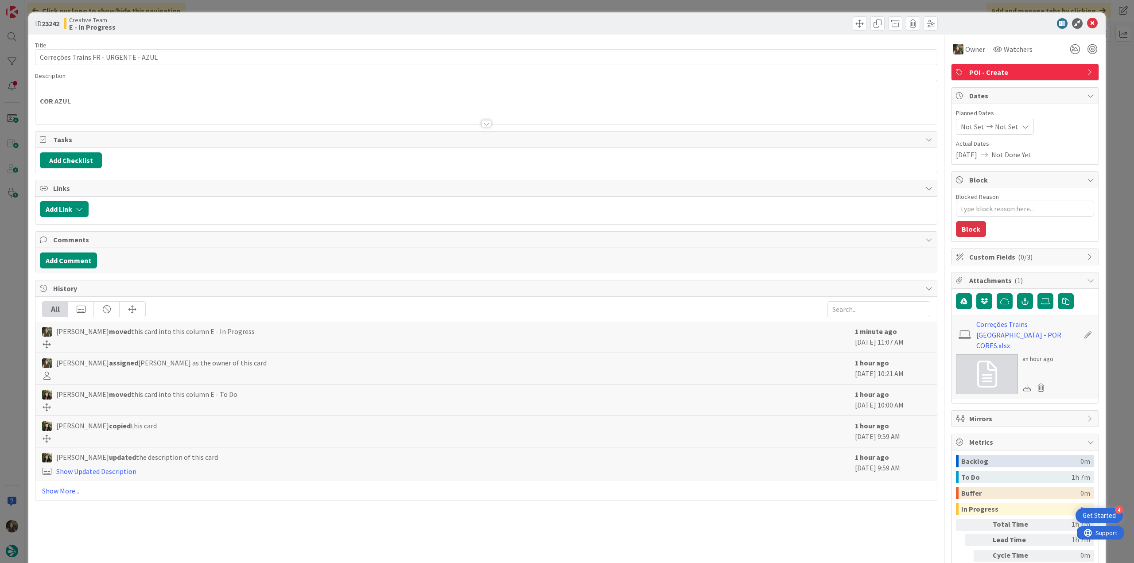
click at [192, 109] on div at bounding box center [486, 112] width 902 height 23
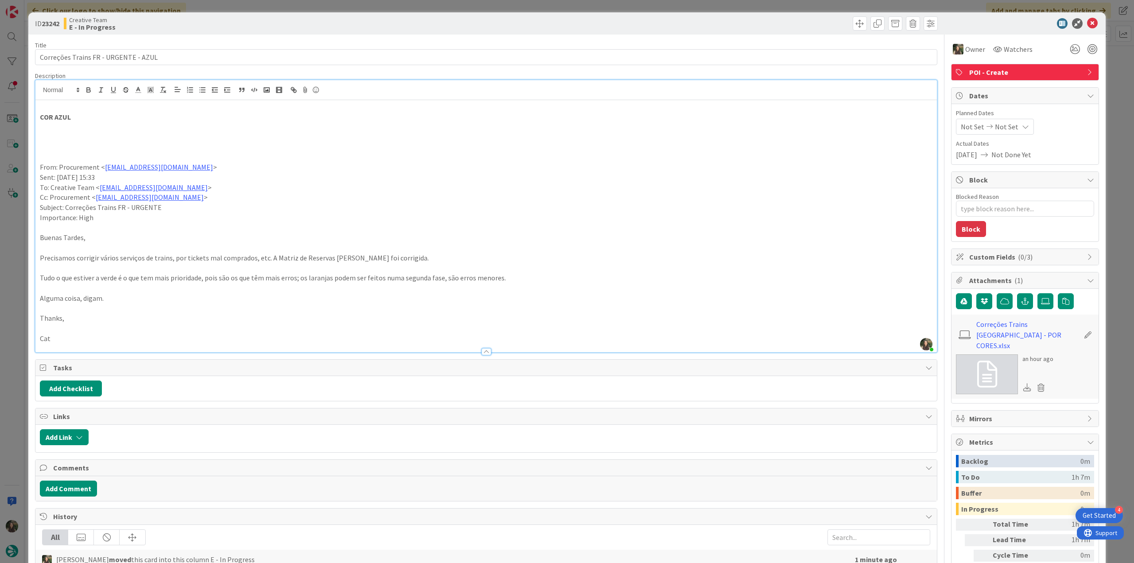
click at [9, 235] on div "ID 23242 Creative Team E - In Progress Title 36 / 128 Correções Trains FR - URG…" at bounding box center [567, 281] width 1134 height 563
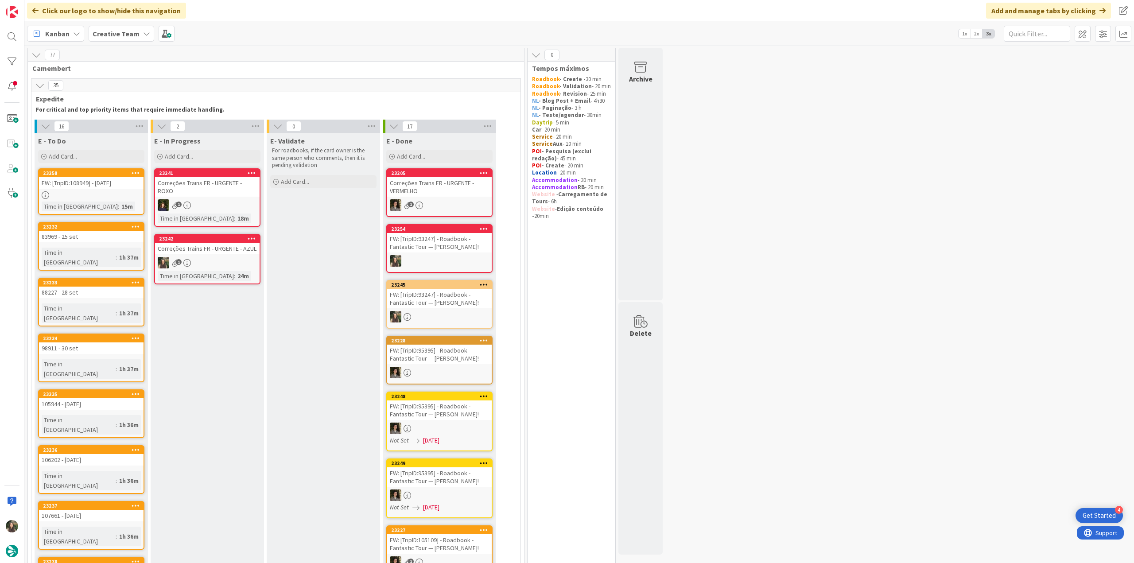
click at [226, 250] on div "Correções Trains FR - URGENTE - AZUL" at bounding box center [207, 249] width 105 height 12
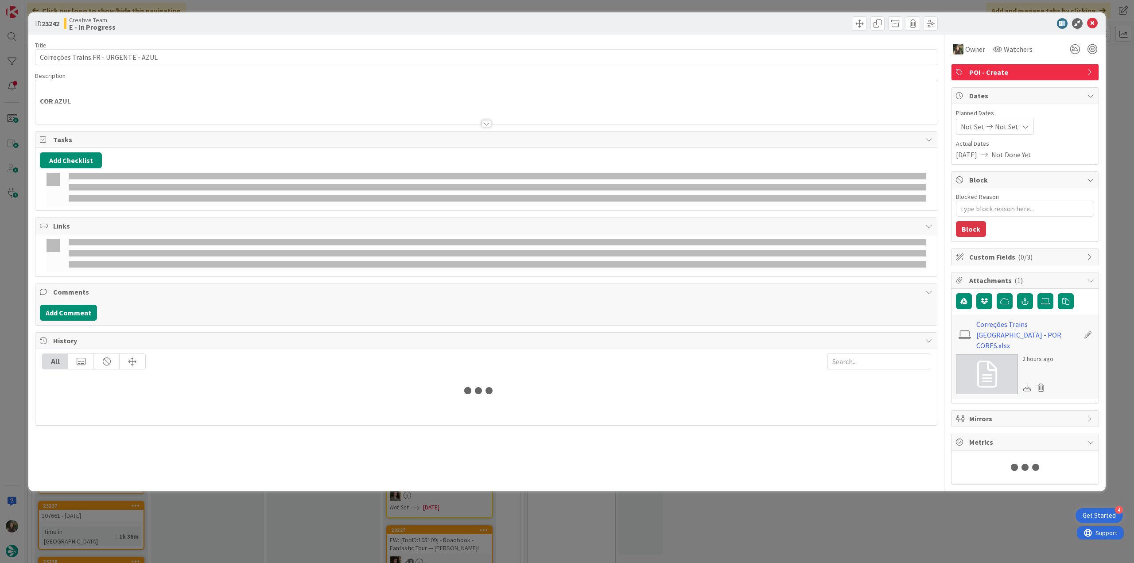
type textarea "x"
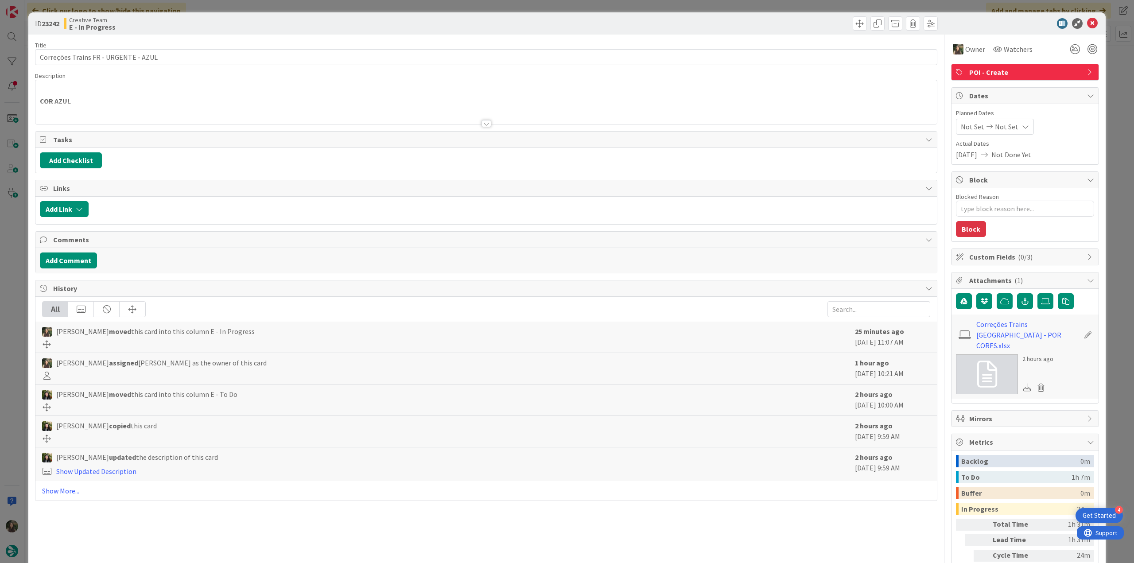
click at [1106, 426] on div "ID 23242 Creative Team E - In Progress Title 36 / 128 Correções Trains FR - URG…" at bounding box center [567, 281] width 1134 height 563
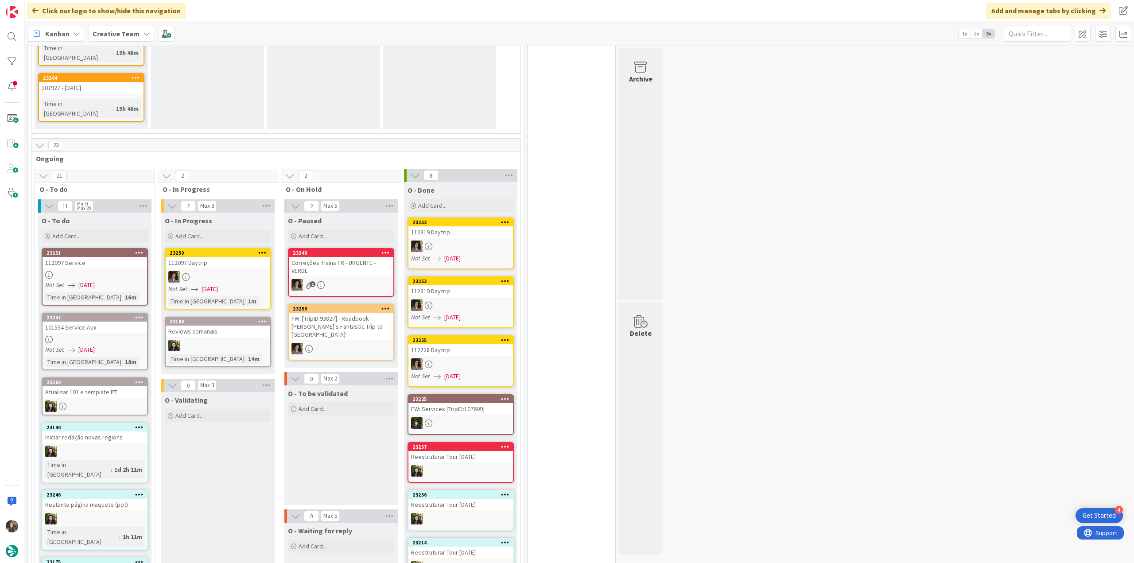
scroll to position [842, 0]
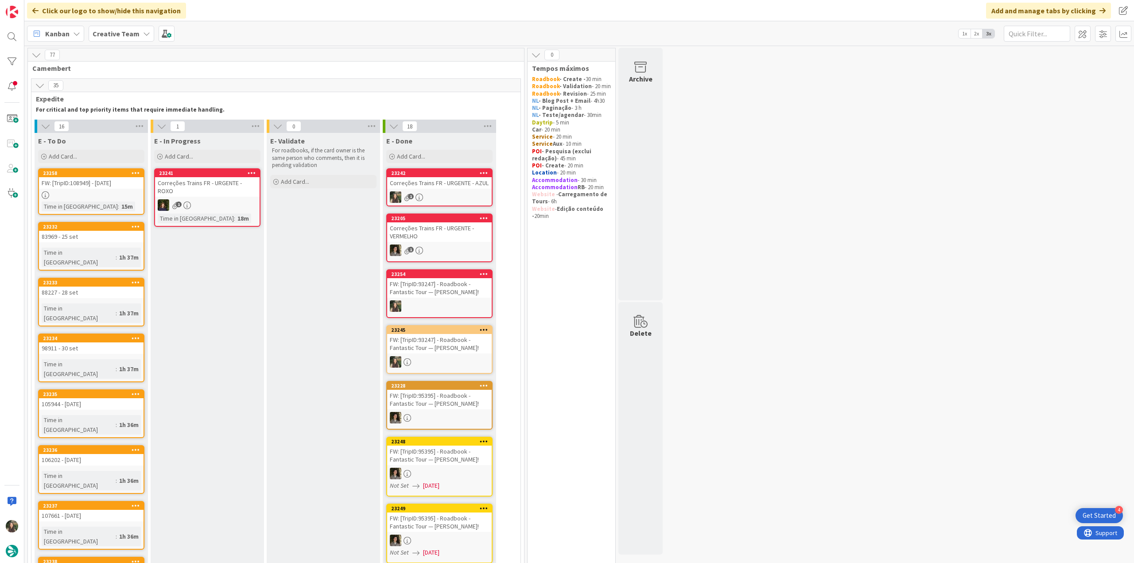
scroll to position [250, 0]
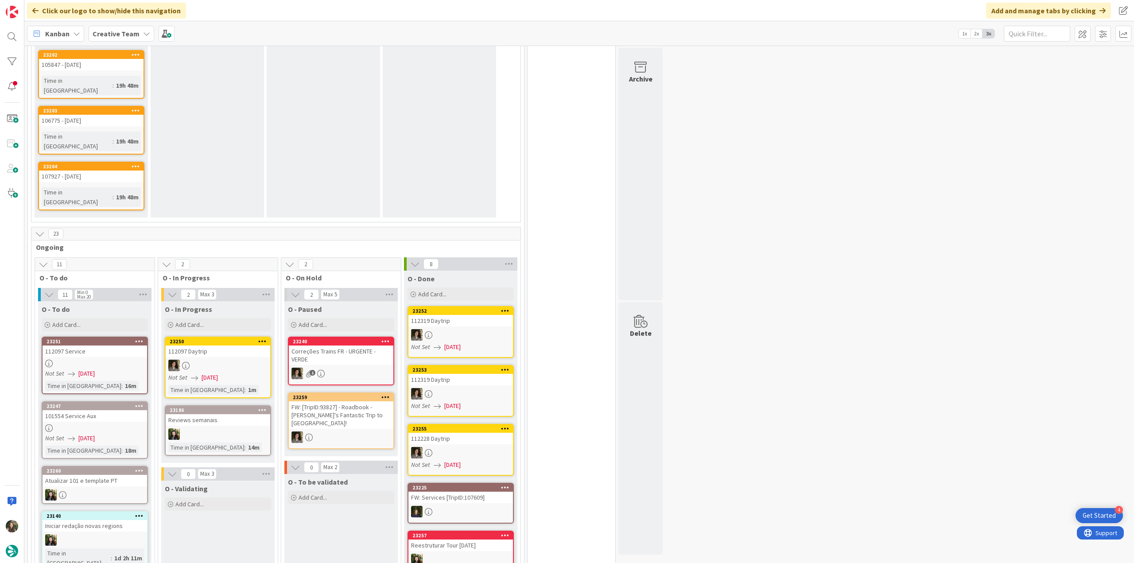
click at [141, 337] on link "23251 112097 Service Not Set 09/17/2025 Time in Column : 16m" at bounding box center [95, 366] width 106 height 58
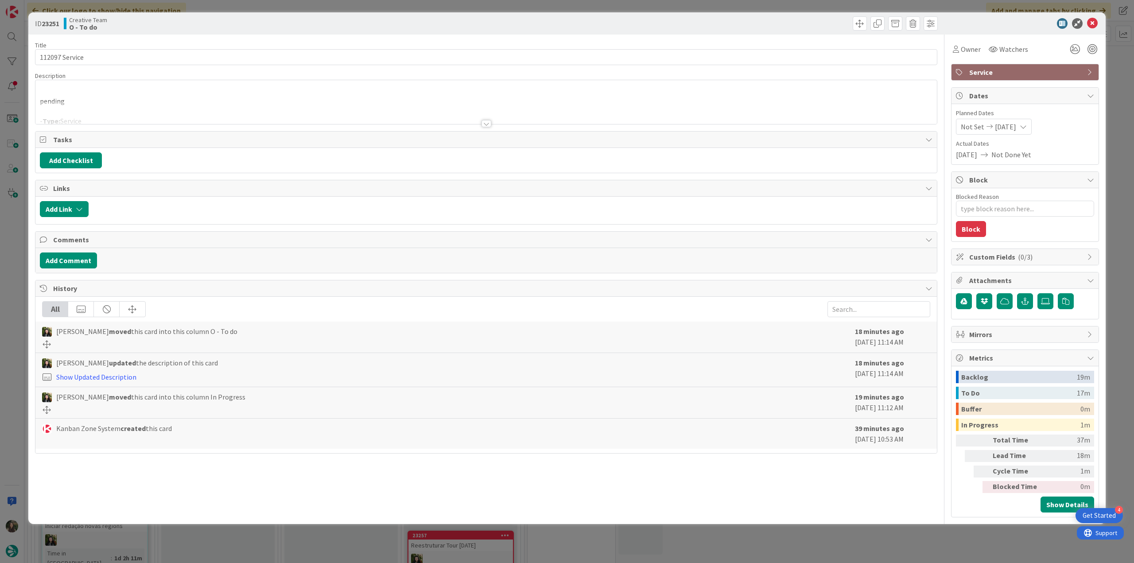
click at [224, 118] on div at bounding box center [486, 112] width 902 height 23
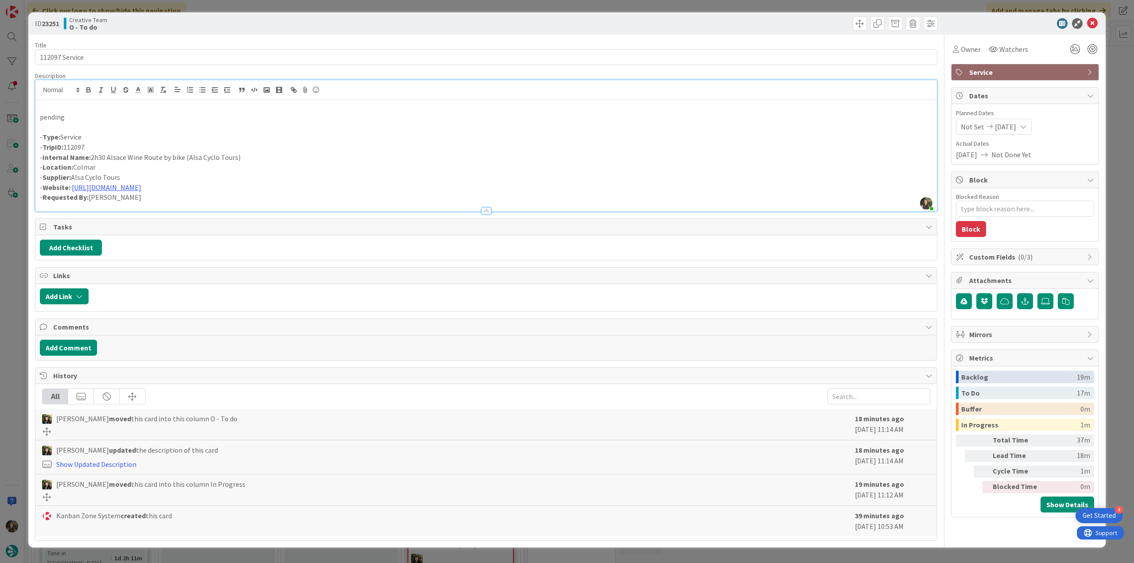
click at [11, 250] on div "ID 23251 Creative Team O - To do Title 14 / 128 112097 Service Description Inês…" at bounding box center [567, 281] width 1134 height 563
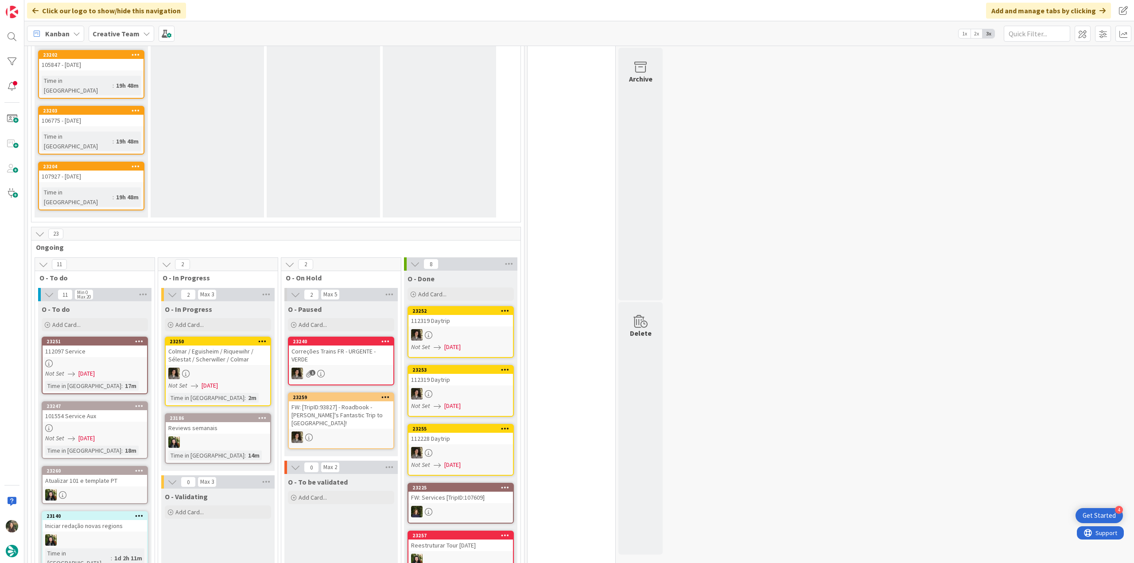
click at [127, 402] on link "23247 101554 Service Aux Not Set 09/17/2025 Time in Column : 18m" at bounding box center [95, 431] width 106 height 58
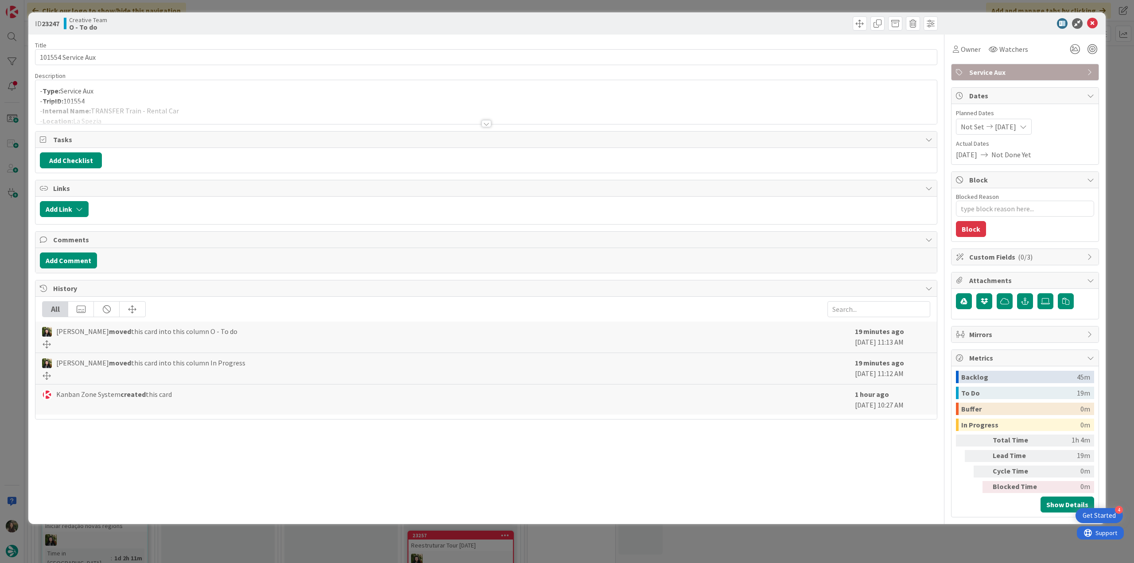
click at [208, 113] on div at bounding box center [486, 112] width 902 height 23
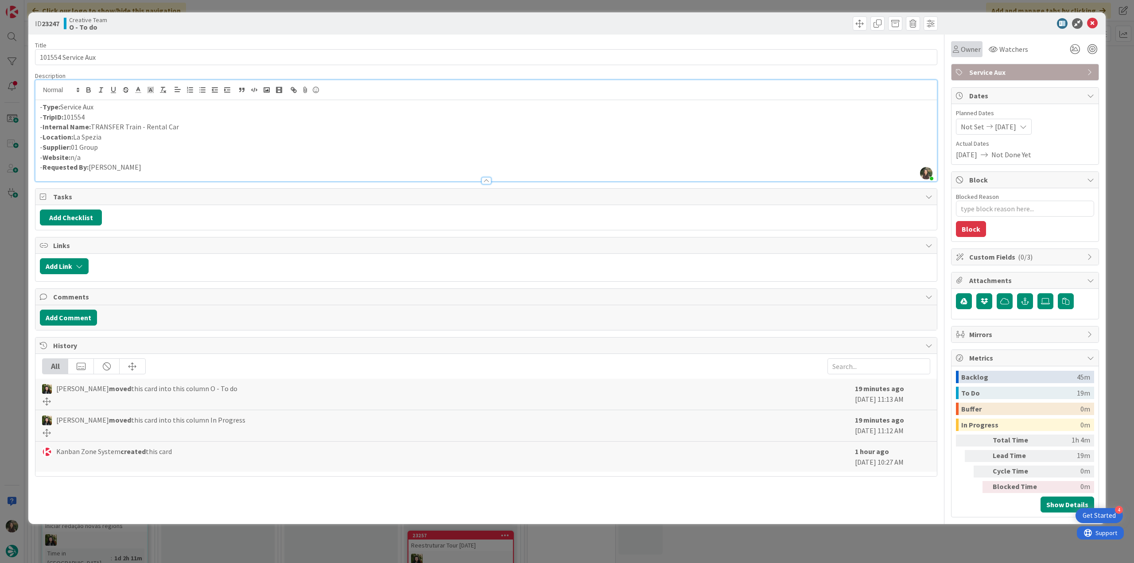
click at [965, 54] on span "Owner" at bounding box center [971, 49] width 20 height 11
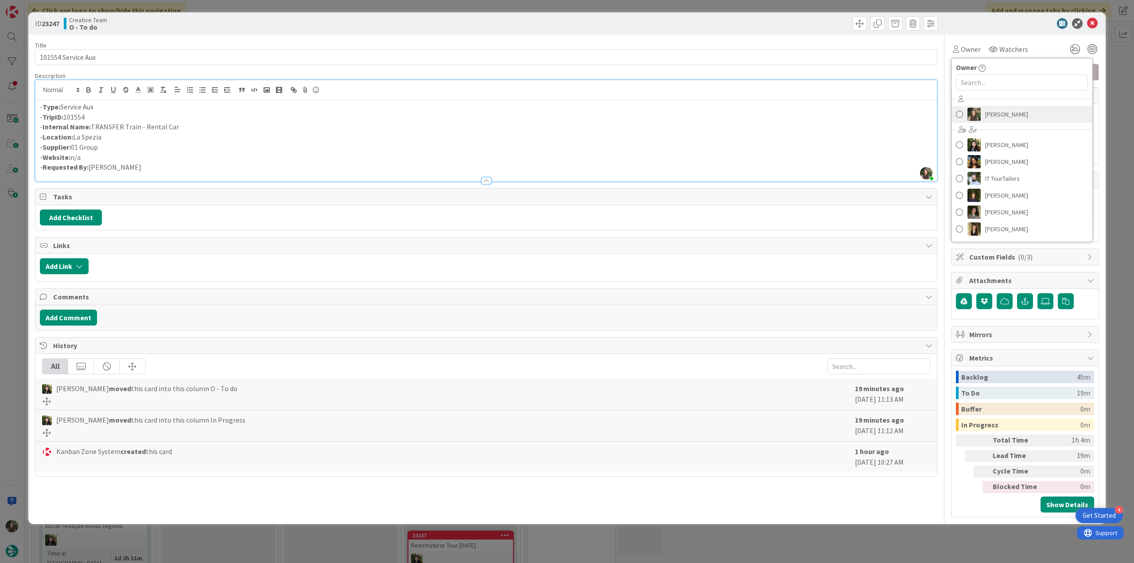
click at [1010, 119] on span "[PERSON_NAME]" at bounding box center [1007, 114] width 43 height 13
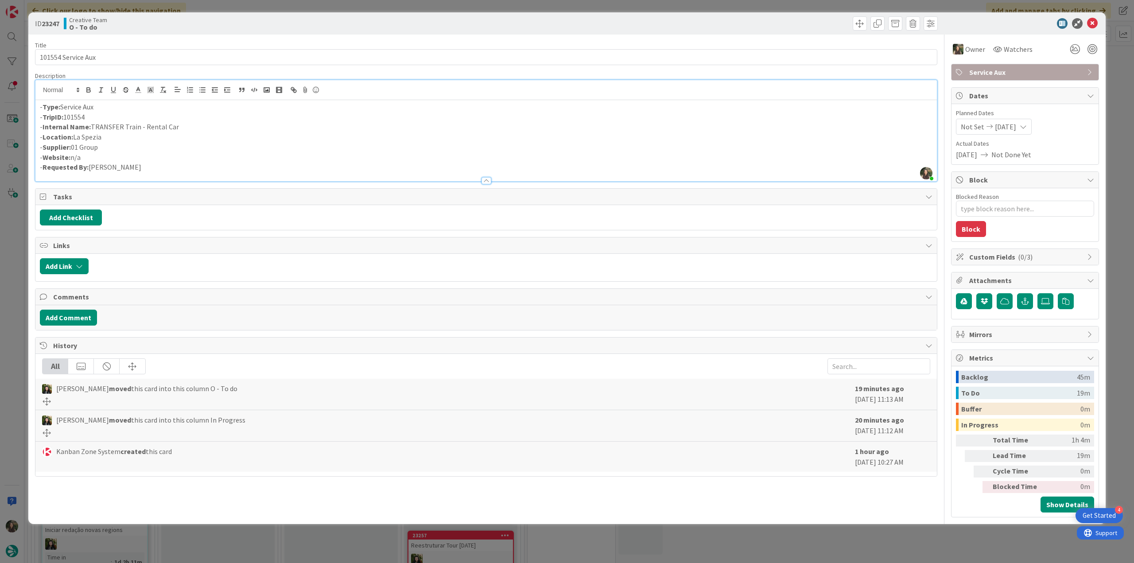
click at [1120, 82] on div "ID 23247 Creative Team O - To do Title 18 / 128 101554 Service Aux Description …" at bounding box center [567, 281] width 1134 height 563
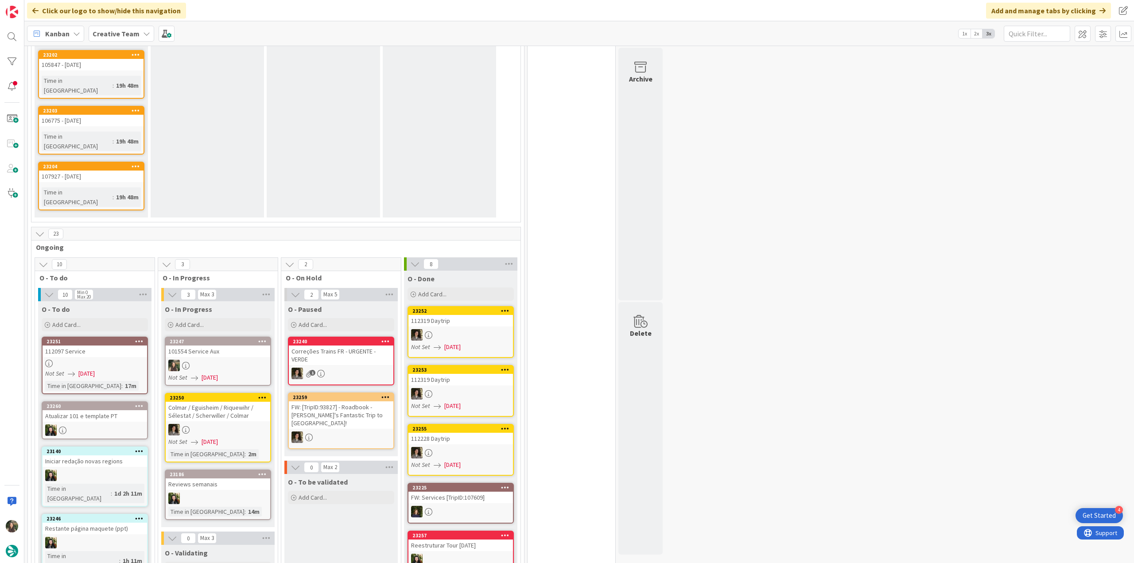
click at [215, 360] on div at bounding box center [218, 366] width 105 height 12
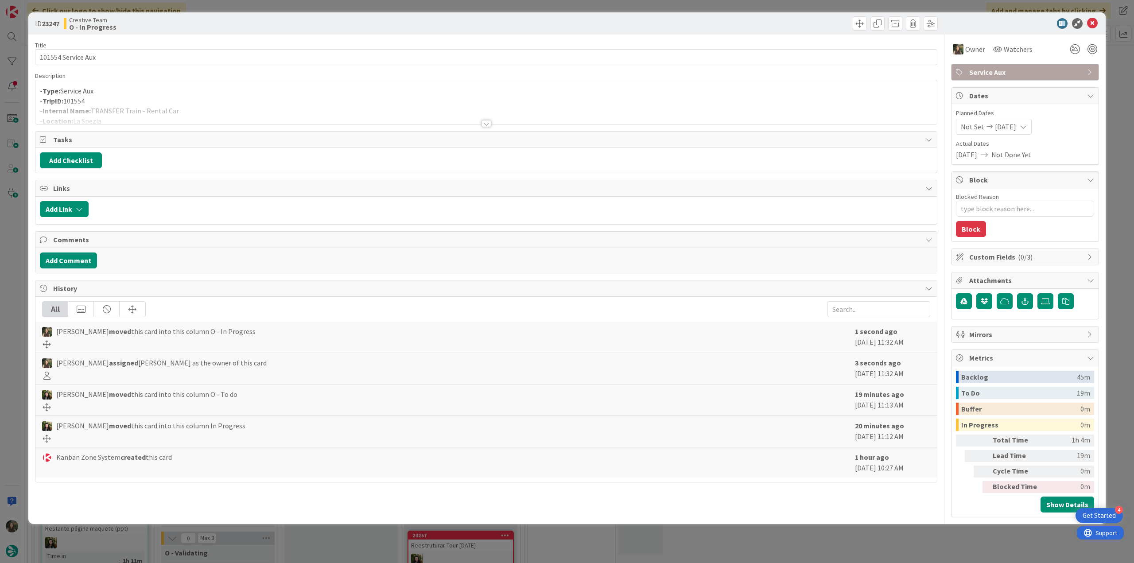
click at [163, 101] on div at bounding box center [486, 112] width 902 height 23
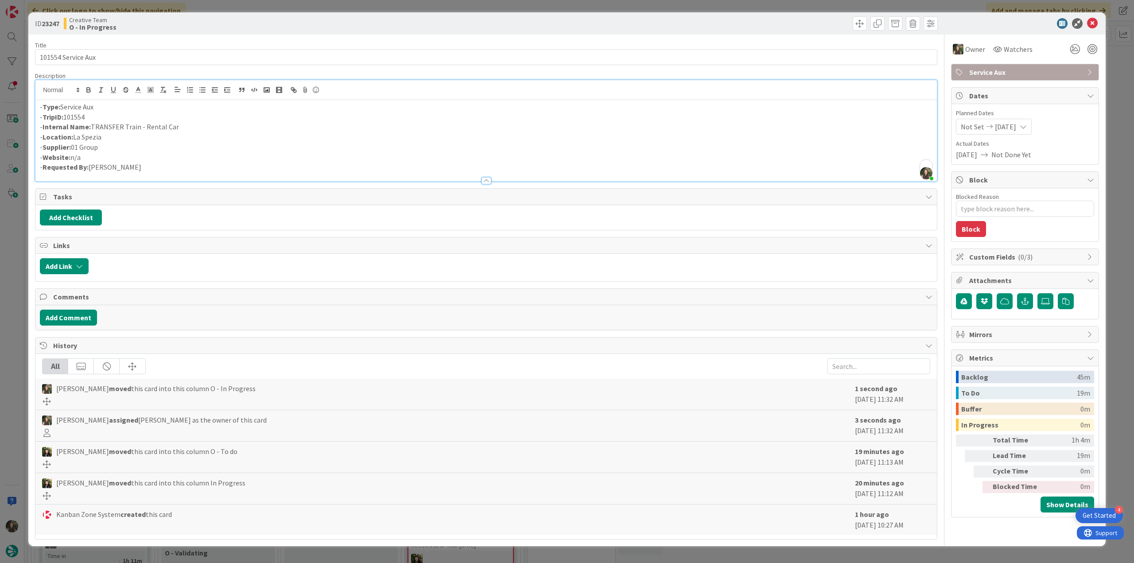
drag, startPoint x: 148, startPoint y: 129, endPoint x: 92, endPoint y: 129, distance: 56.3
click at [92, 129] on p "- Internal Name: TRANSFER Train - Rental Car" at bounding box center [486, 127] width 893 height 10
copy p "TRANSFER Train - Rental Car"
drag, startPoint x: 103, startPoint y: 55, endPoint x: 15, endPoint y: 66, distance: 88.6
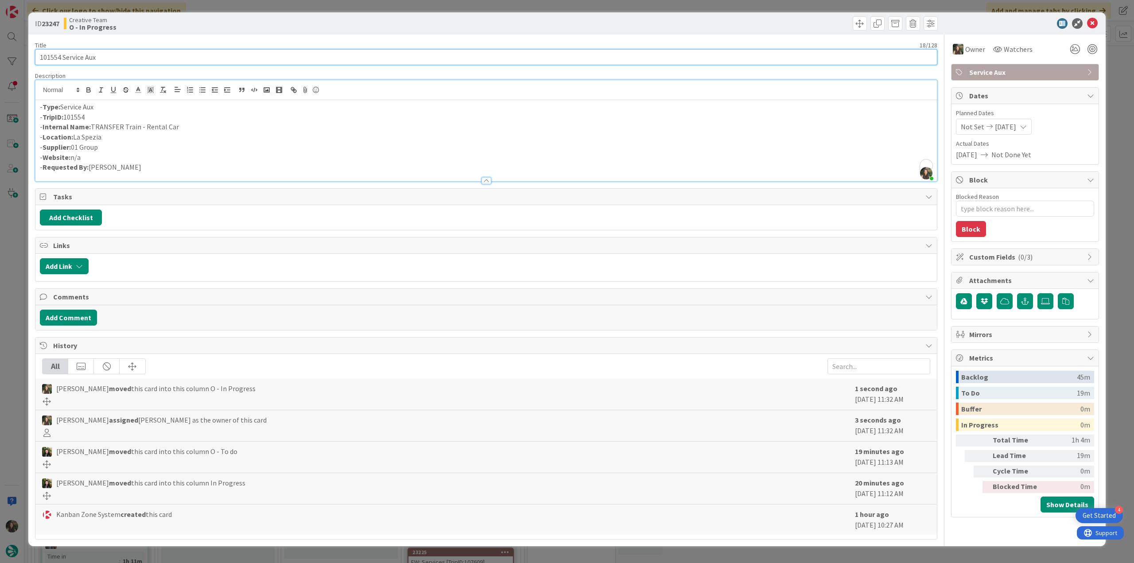
click at [4, 61] on div "ID 23247 Creative Team O - In Progress Title 18 / 128 101554 Service Aux Descri…" at bounding box center [567, 281] width 1134 height 563
click at [14, 340] on div "ID 23247 Creative Team O - In Progress Title 18 / 128 101554 Service Aux Descri…" at bounding box center [567, 281] width 1134 height 563
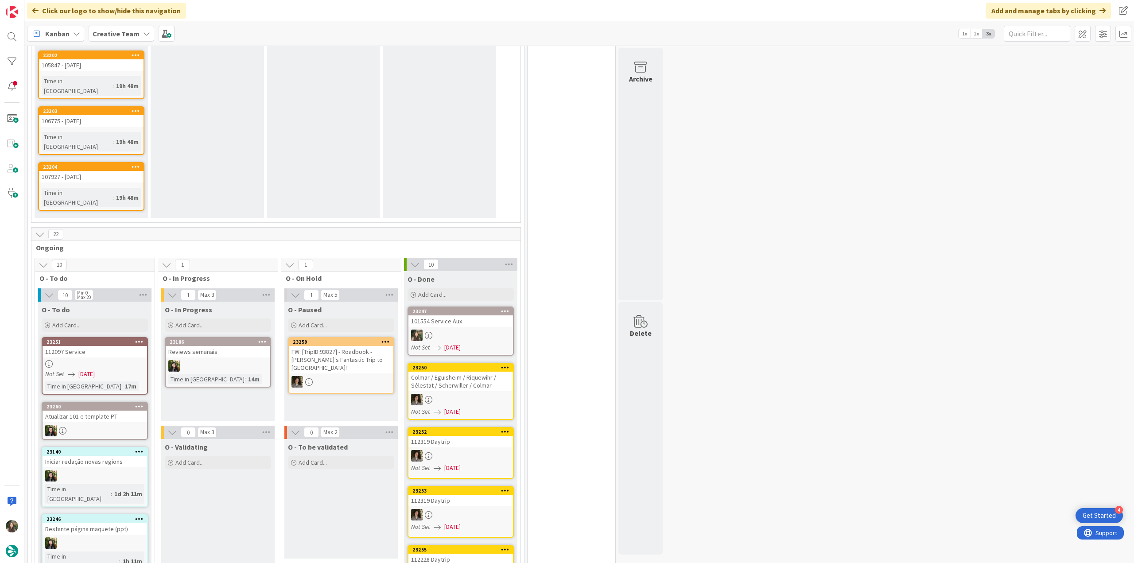
click at [479, 316] on div "101554 Service Aux" at bounding box center [461, 322] width 105 height 12
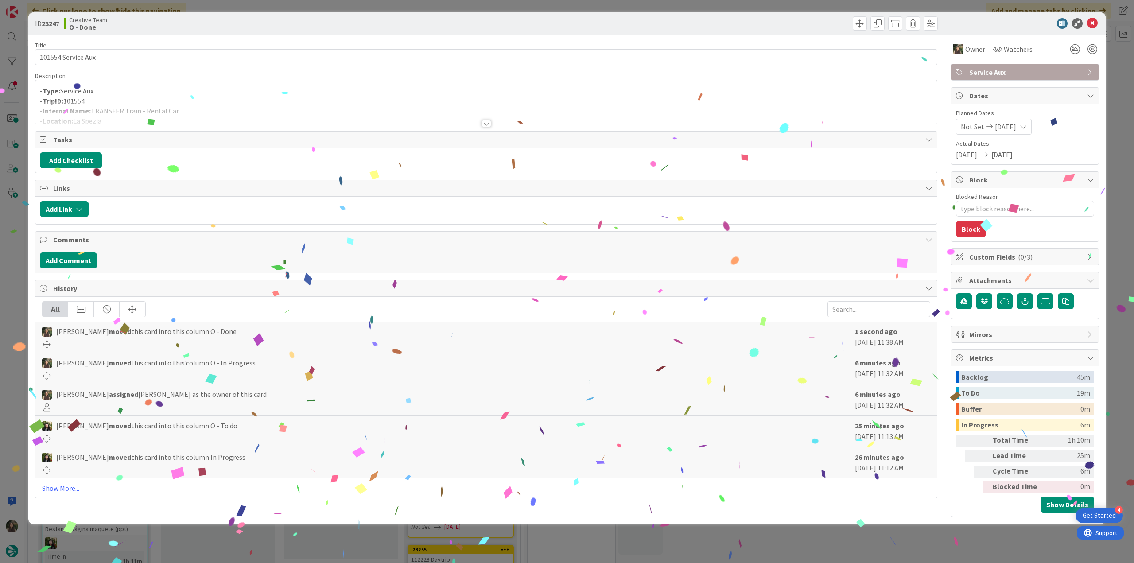
click at [998, 551] on div "ID 23247 Creative Team O - Done Title 18 / 128 101554 Service Aux Description -…" at bounding box center [567, 281] width 1134 height 563
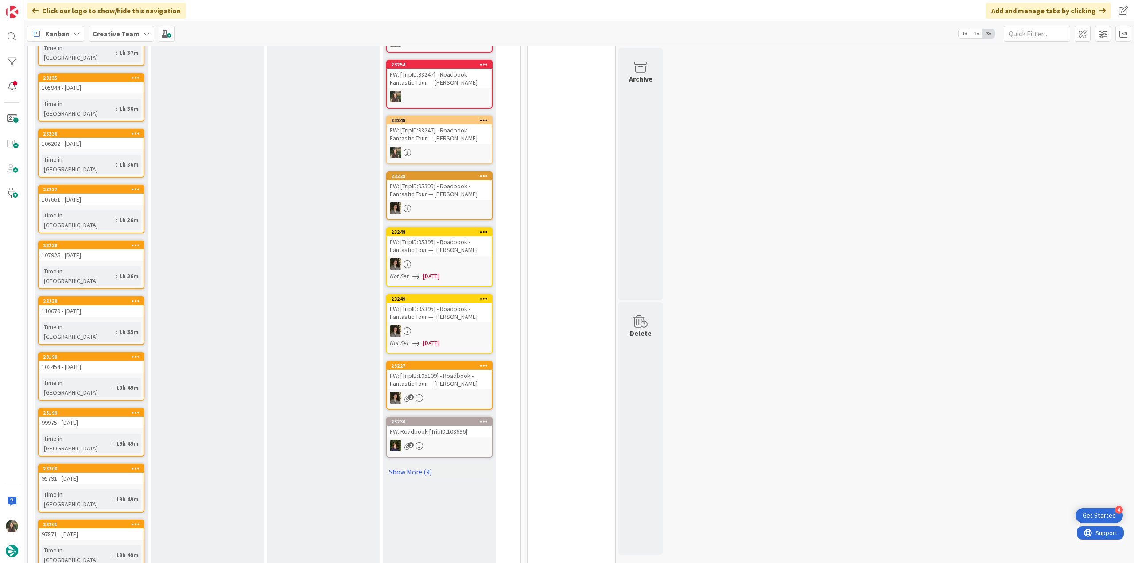
scroll to position [212, 0]
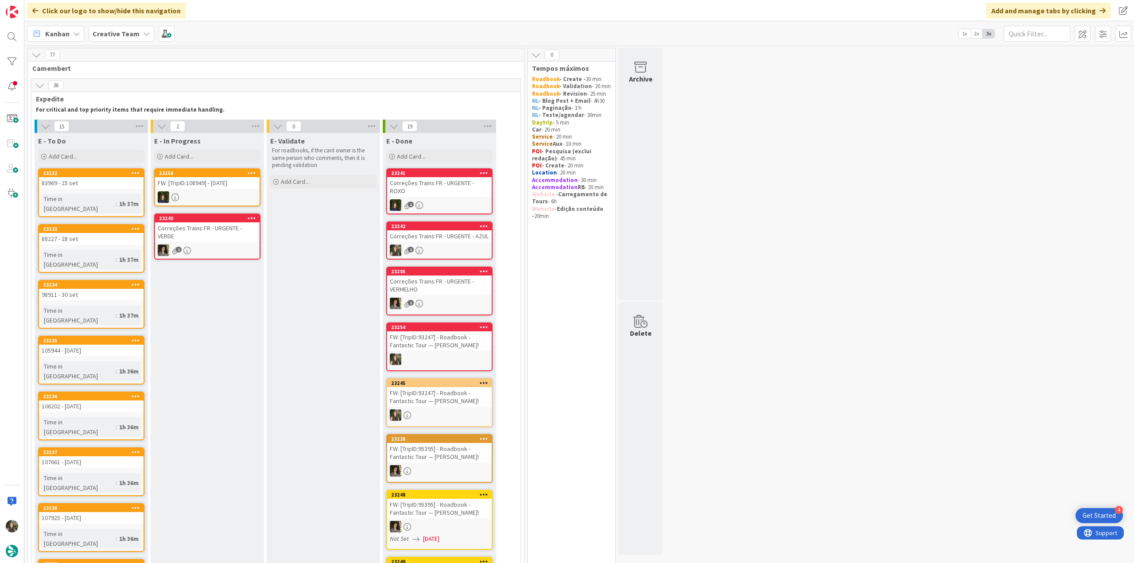
click at [127, 192] on link "23232 83969 - 25 set Time in Column : 1h 37m" at bounding box center [91, 192] width 106 height 49
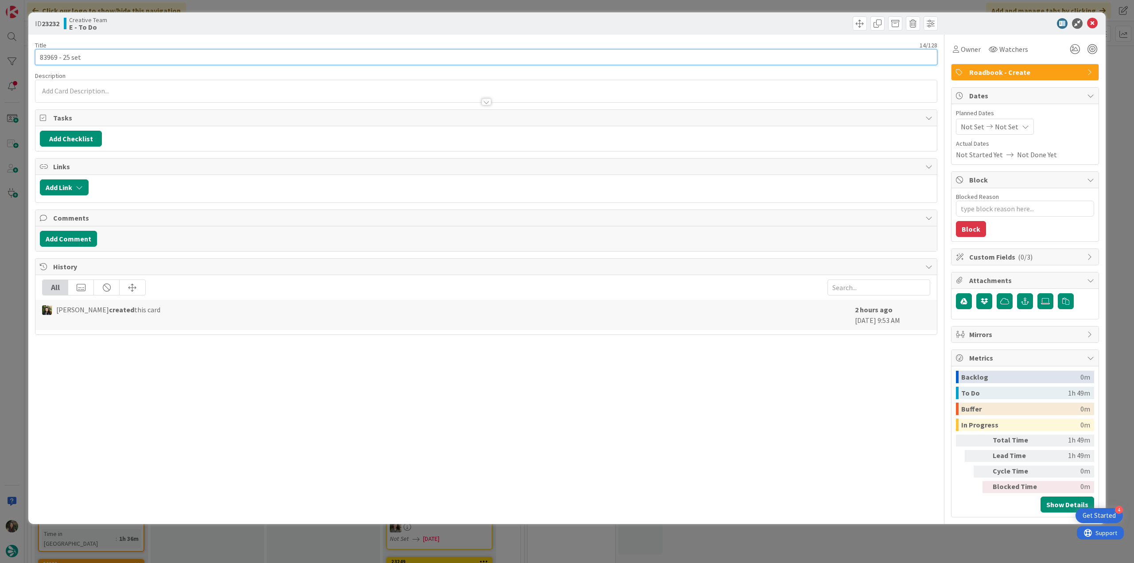
click at [50, 58] on input "83969 - 25 set" at bounding box center [486, 57] width 903 height 16
click at [975, 50] on span "Owner" at bounding box center [971, 49] width 20 height 11
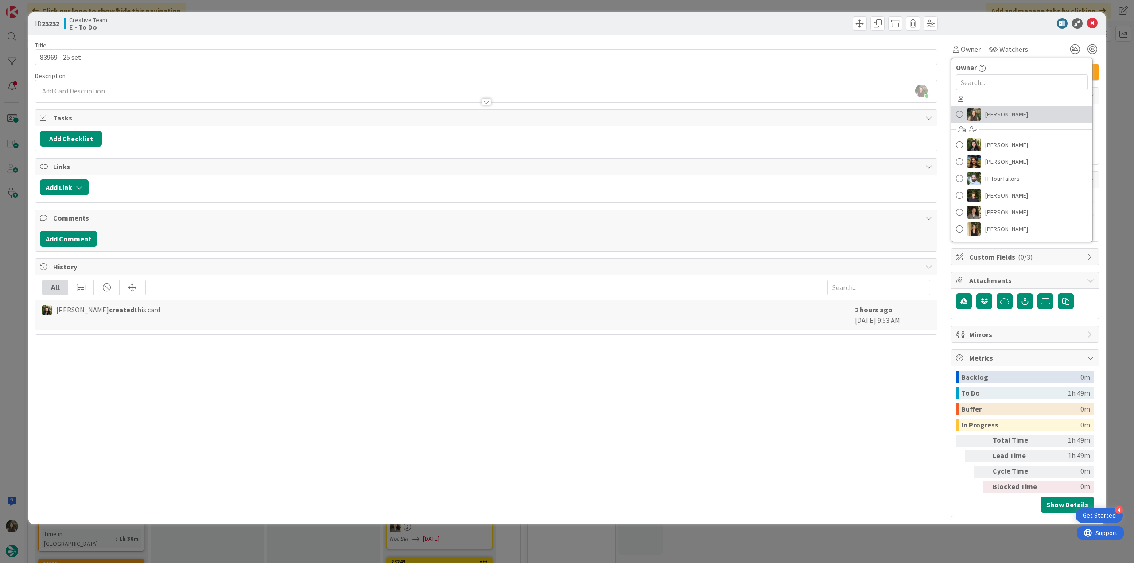
click at [995, 111] on span "[PERSON_NAME]" at bounding box center [1007, 114] width 43 height 13
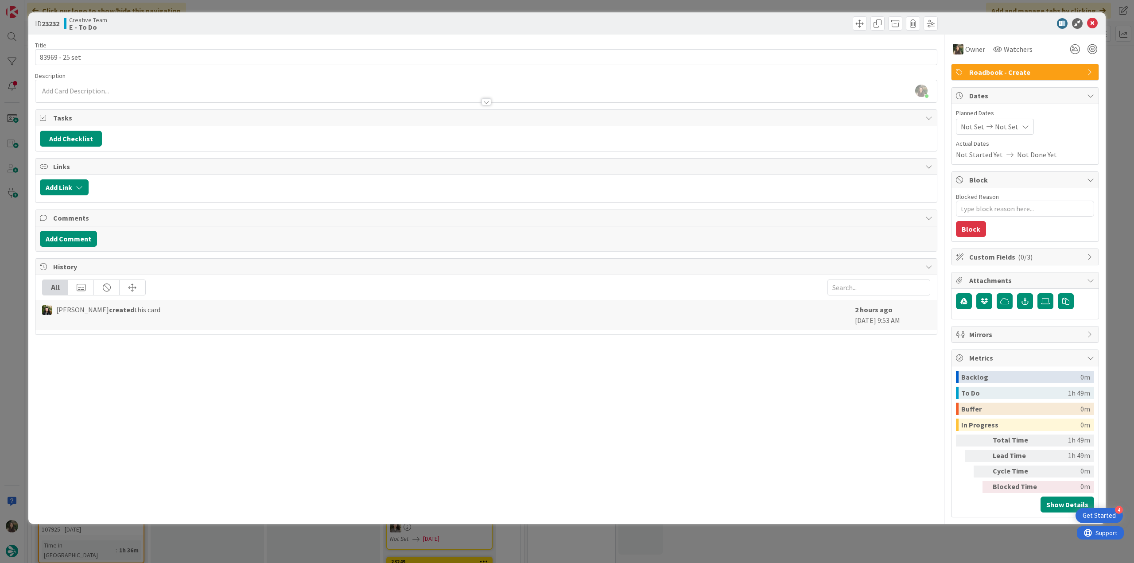
click at [1116, 57] on div "ID 23232 Creative Team E - To Do Title 14 / 128 83969 - 25 set Description Inês…" at bounding box center [567, 281] width 1134 height 563
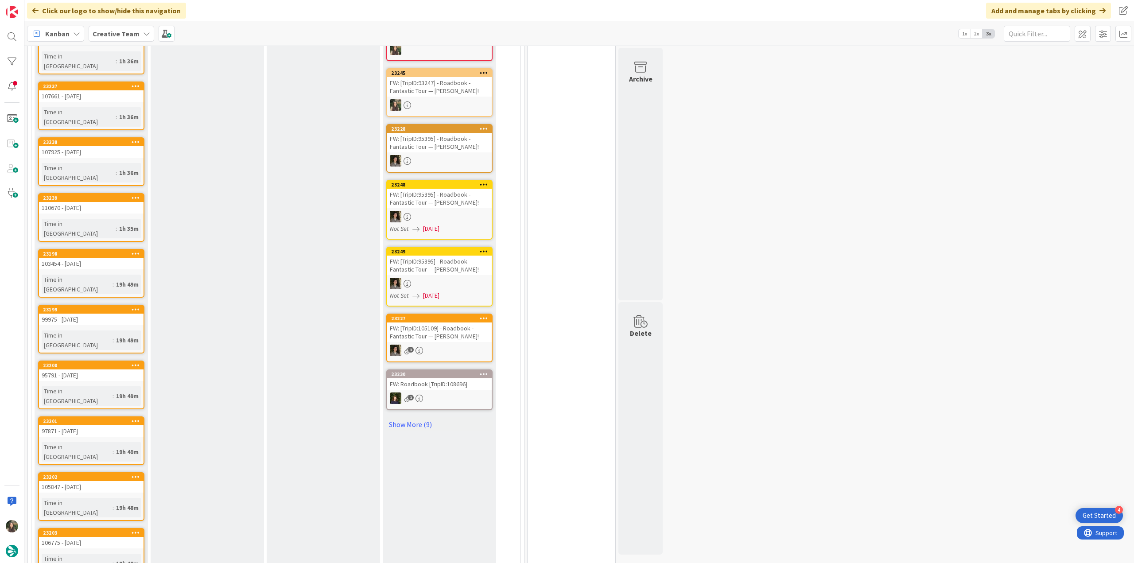
scroll to position [146, 0]
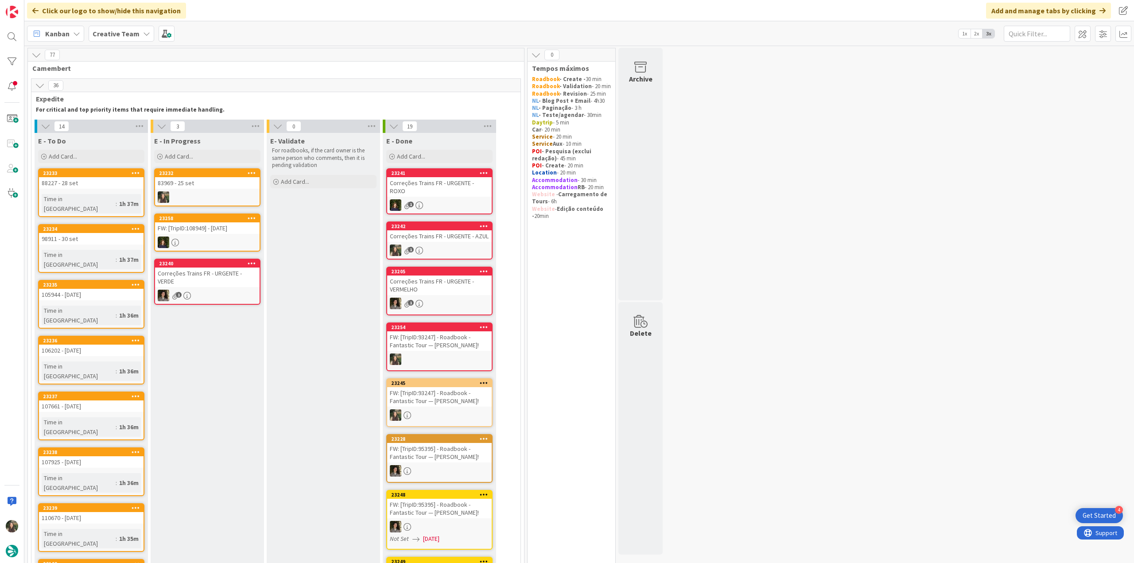
click at [202, 188] on div "83969 - 25 set" at bounding box center [207, 183] width 105 height 12
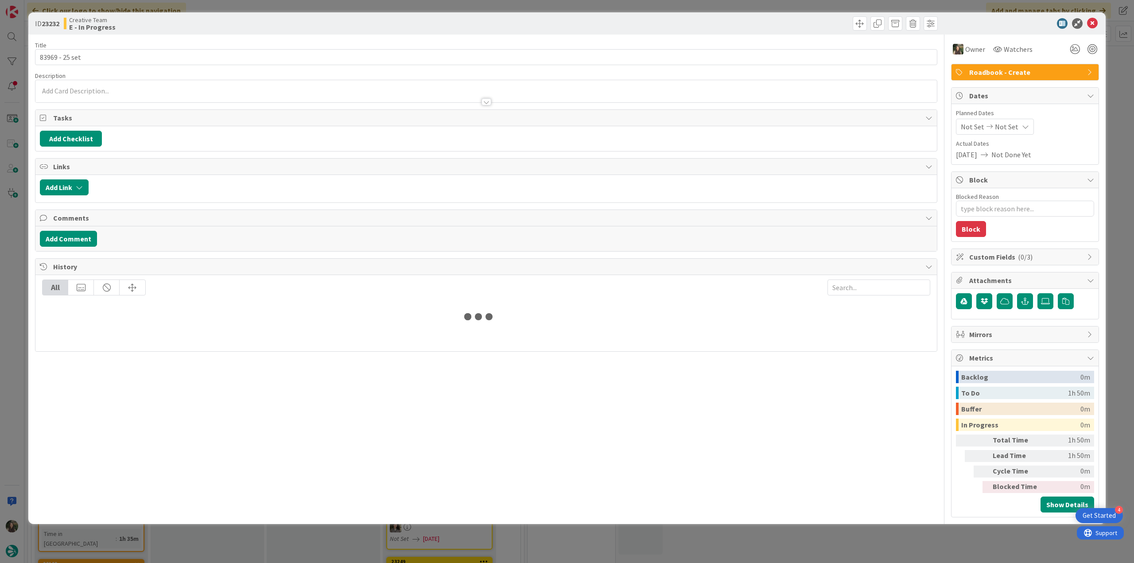
type textarea "x"
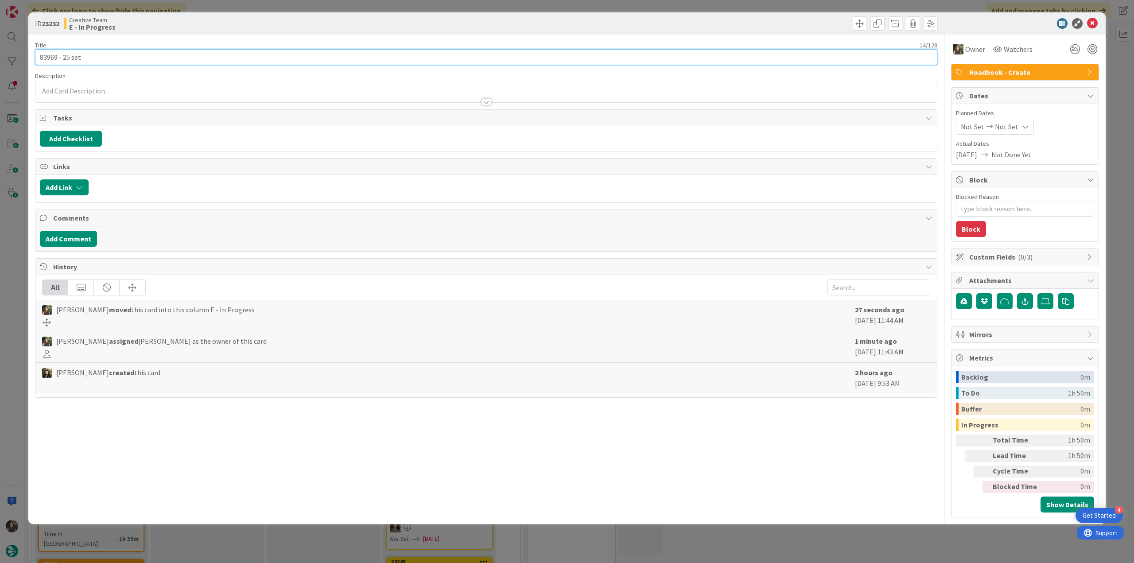
click at [49, 53] on input "83969 - 25 set" at bounding box center [486, 57] width 903 height 16
click at [3, 226] on div "ID 23232 Creative Team E - In Progress Title 14 / 128 83969 - 25 set Descriptio…" at bounding box center [567, 281] width 1134 height 563
